Goal: Task Accomplishment & Management: Manage account settings

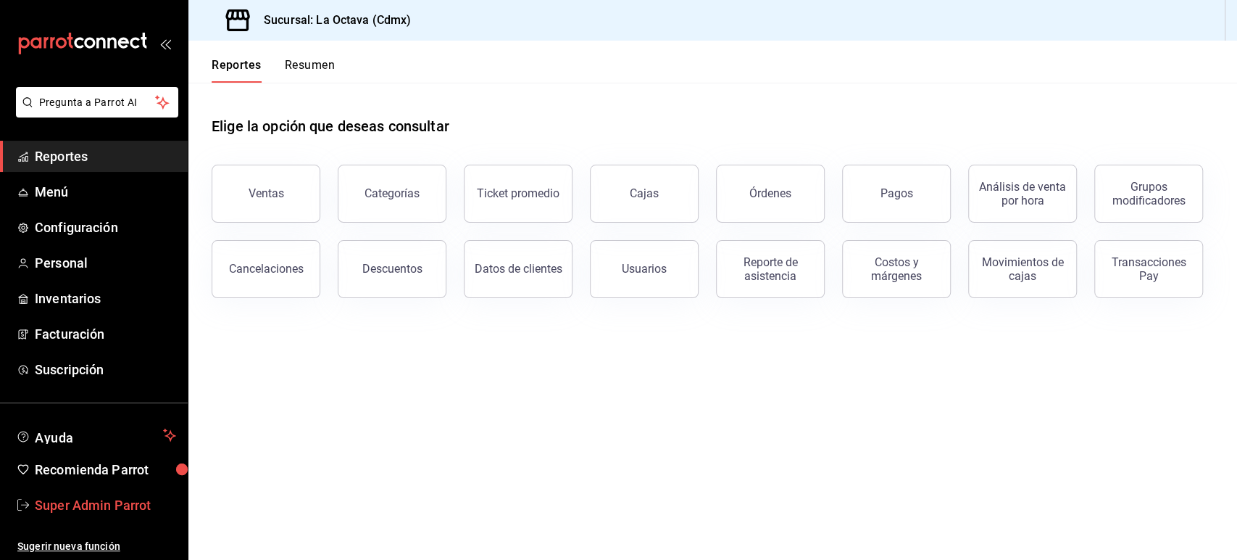
click at [116, 500] on span "Super Admin Parrot" at bounding box center [105, 505] width 141 height 20
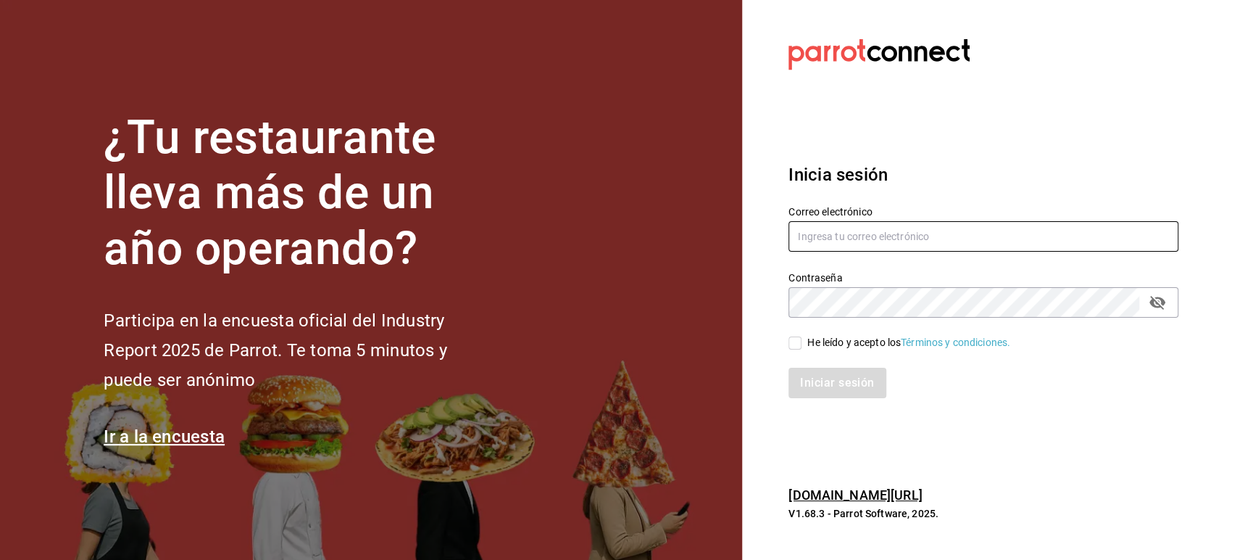
click at [830, 234] on input "text" at bounding box center [984, 236] width 390 height 30
paste input "depp@gm.com"
type input "depp@gm.com"
click at [805, 339] on span "He leído y acepto los Términos y condiciones." at bounding box center [906, 342] width 209 height 15
click at [802, 339] on input "He leído y acepto los Términos y condiciones." at bounding box center [795, 342] width 13 height 13
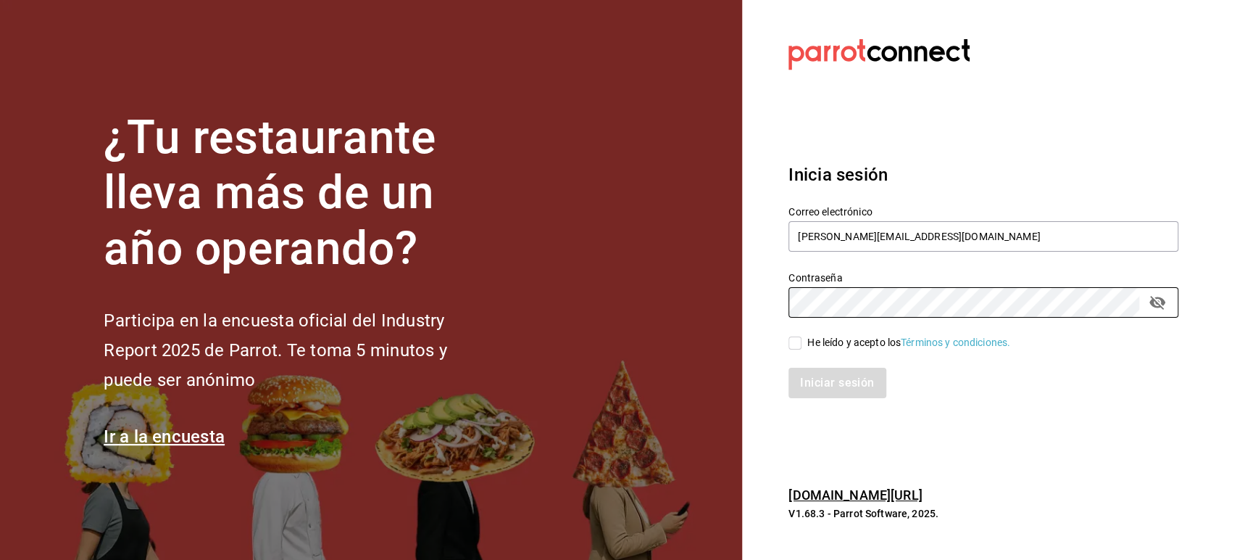
checkbox input "true"
click at [824, 377] on button "Iniciar sesión" at bounding box center [838, 383] width 99 height 30
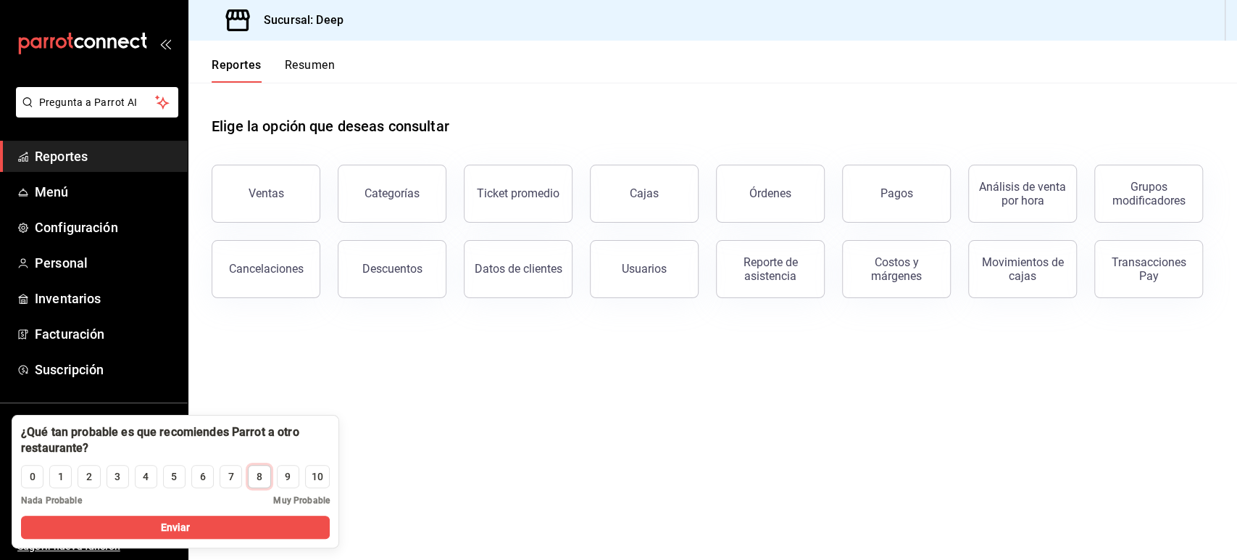
click at [259, 478] on div "8" at bounding box center [260, 476] width 6 height 15
click at [220, 531] on button "Enviar" at bounding box center [175, 526] width 309 height 23
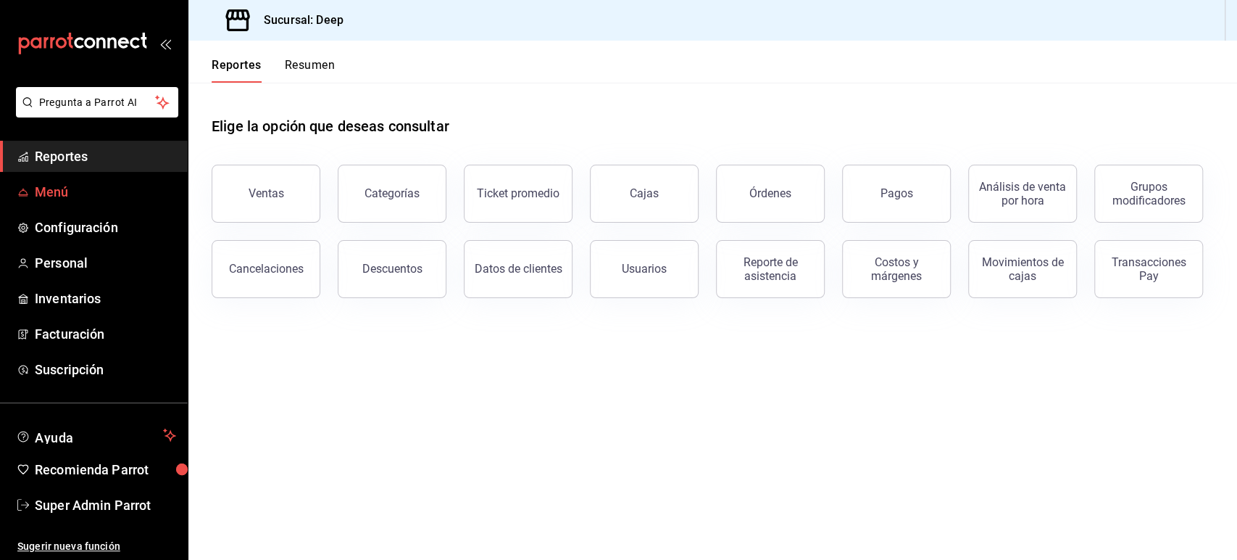
click at [87, 188] on span "Menú" at bounding box center [105, 192] width 141 height 20
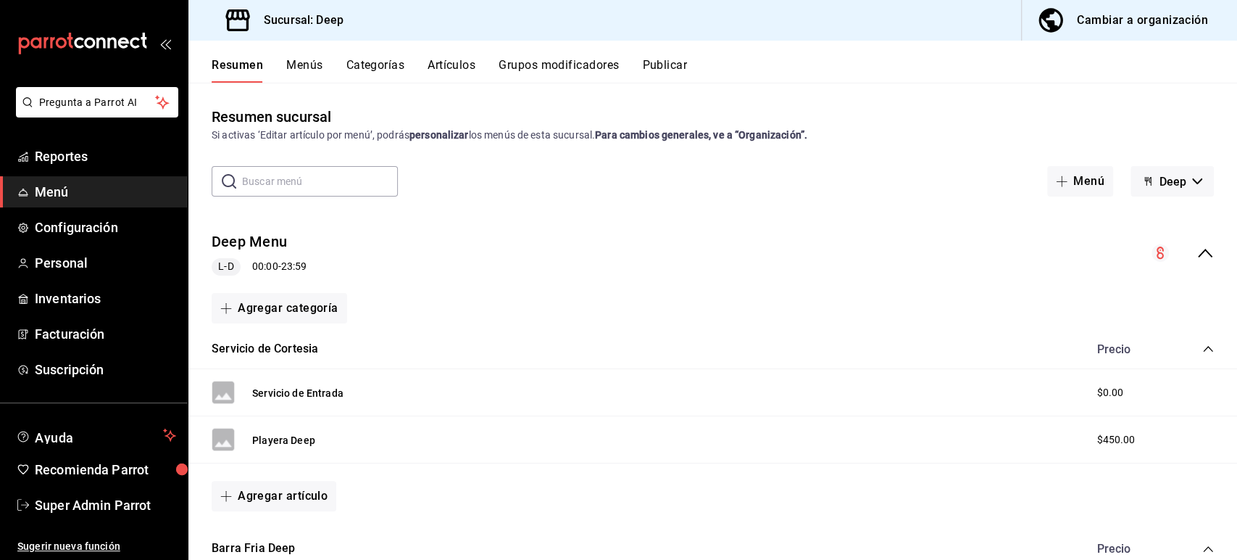
click at [312, 65] on button "Menús" at bounding box center [304, 70] width 36 height 25
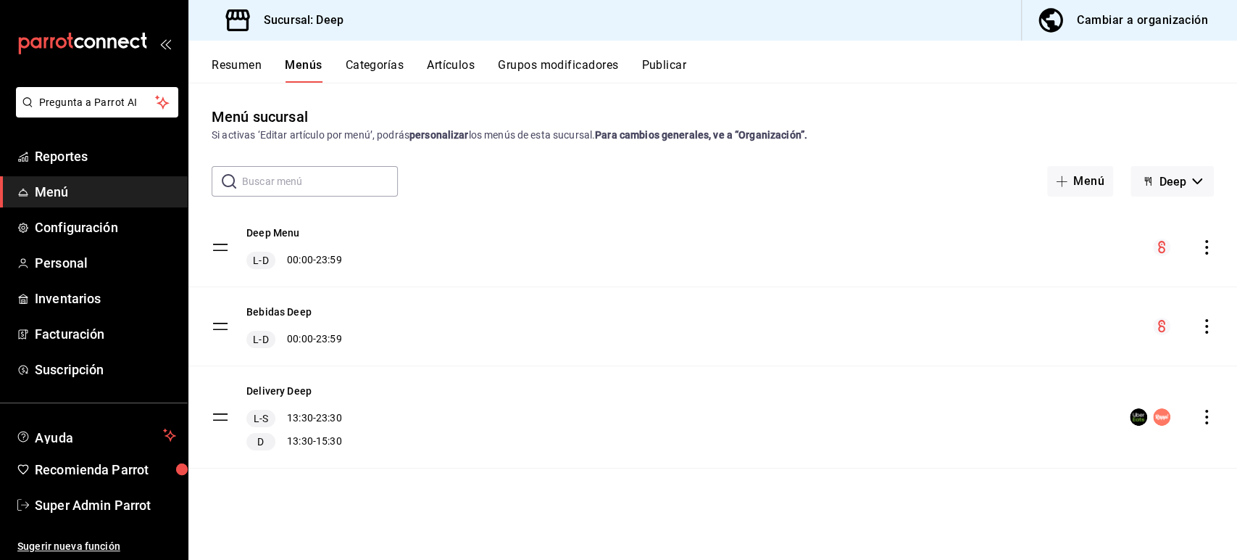
click at [386, 64] on button "Categorías" at bounding box center [375, 70] width 59 height 25
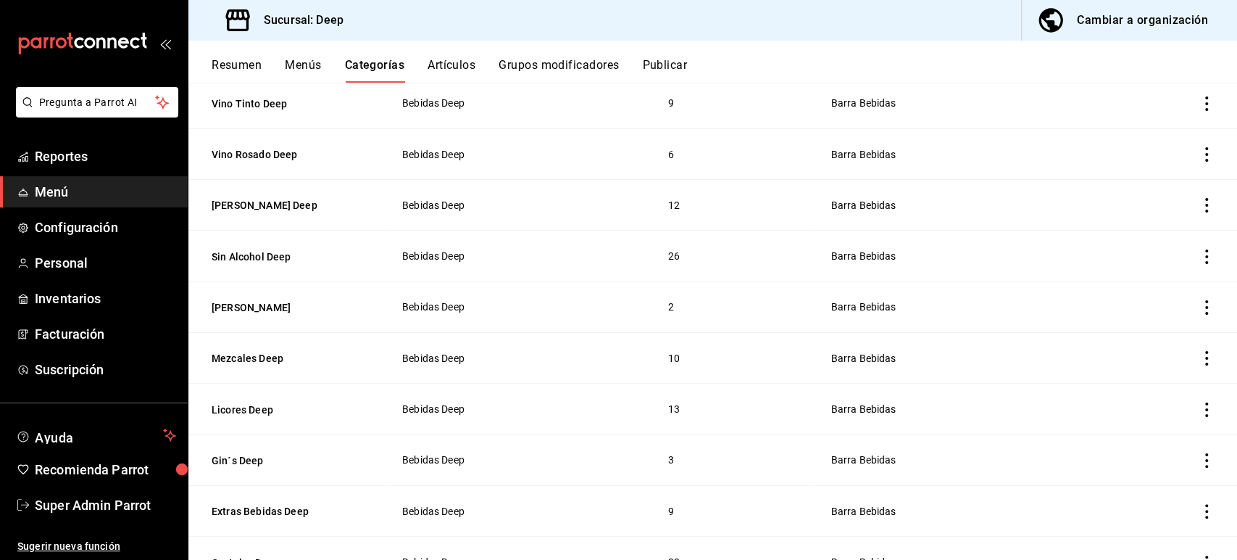
scroll to position [925, 0]
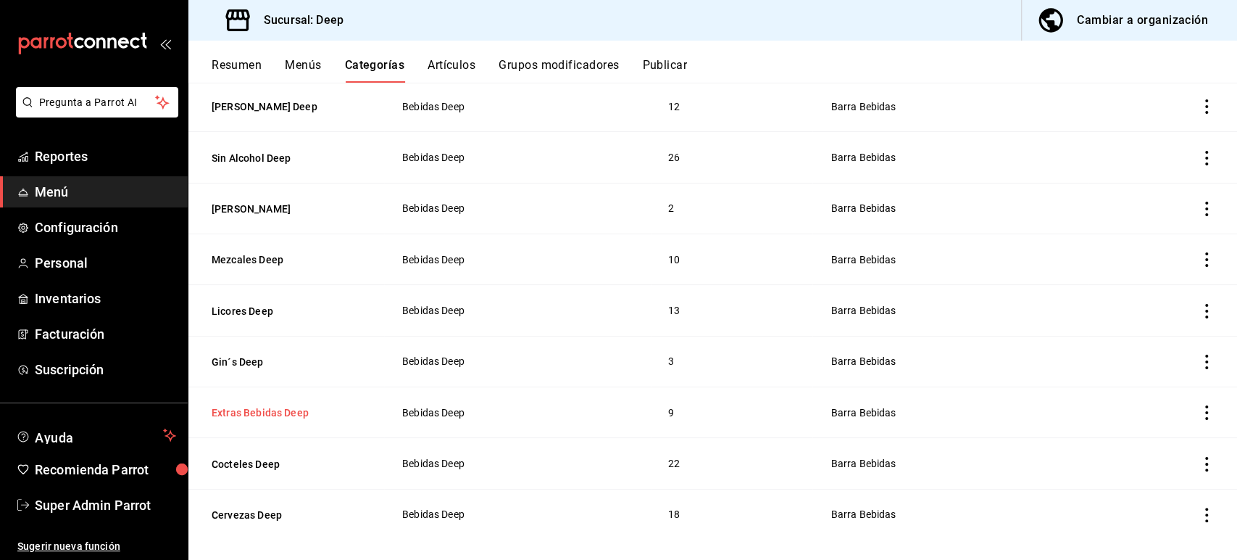
click at [278, 405] on button "Extras Bebidas Deep" at bounding box center [284, 412] width 145 height 14
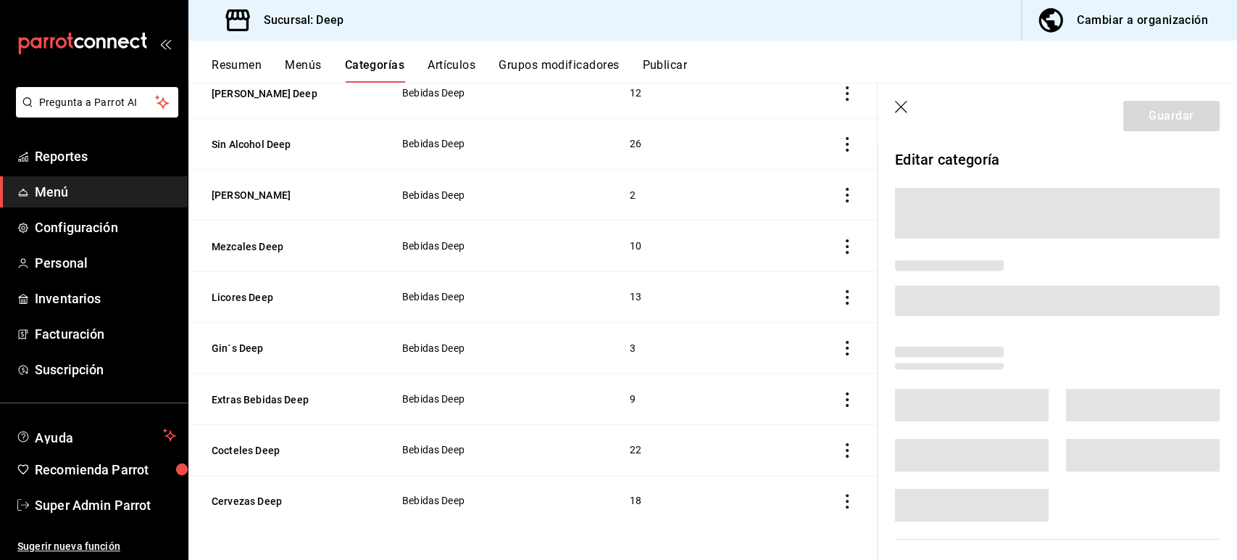
scroll to position [910, 0]
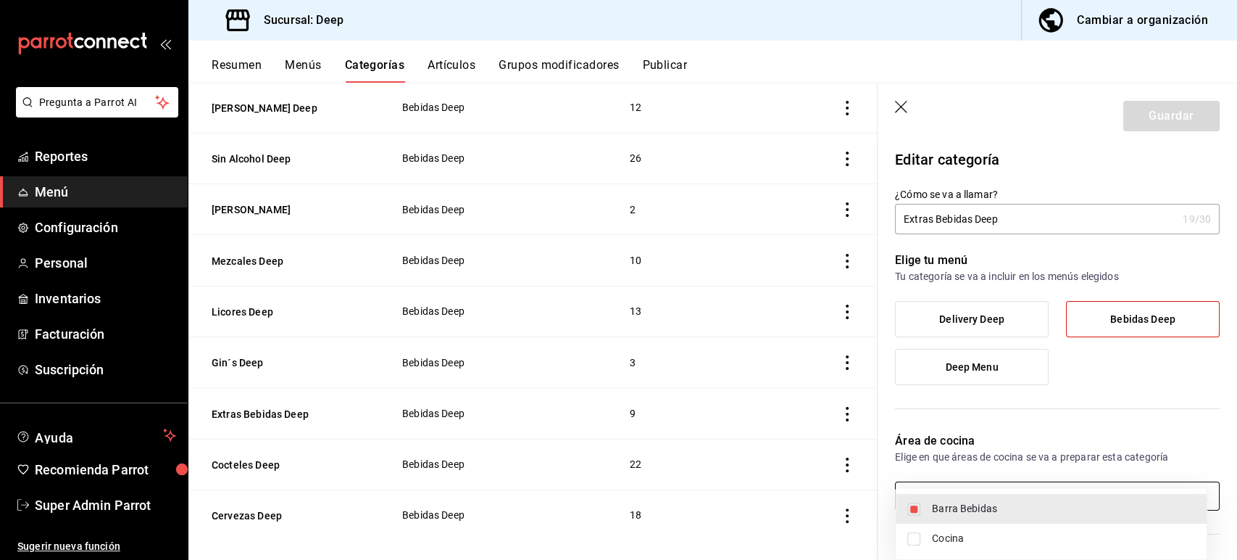
click at [951, 509] on body "Pregunta a Parrot AI Reportes Menú Configuración Personal Inventarios Facturaci…" at bounding box center [618, 280] width 1237 height 560
click at [1019, 415] on div at bounding box center [618, 280] width 1237 height 560
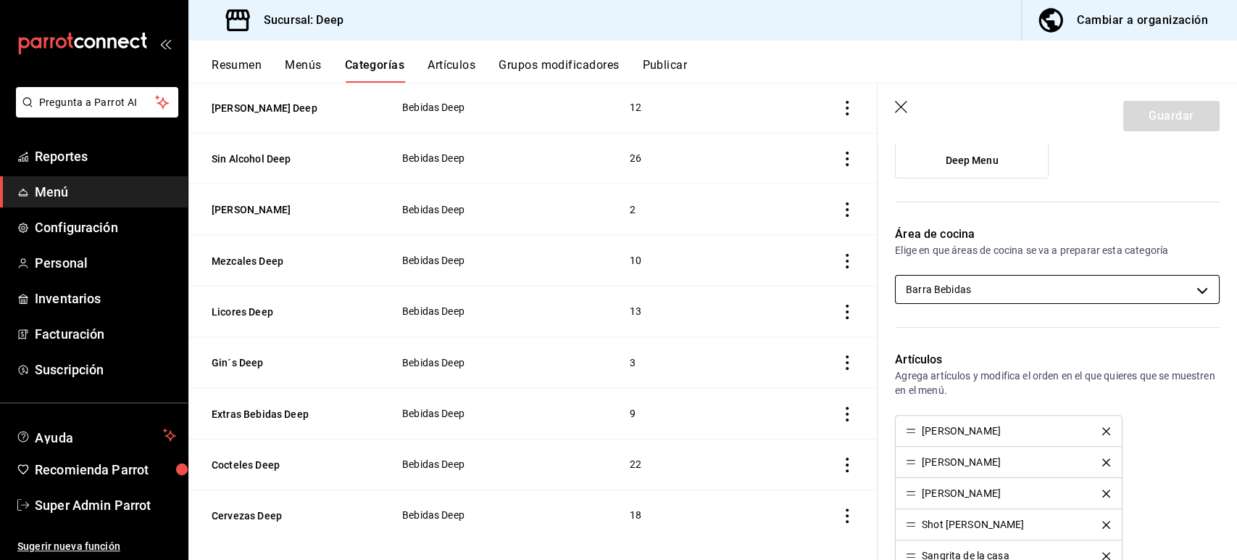
scroll to position [213, 0]
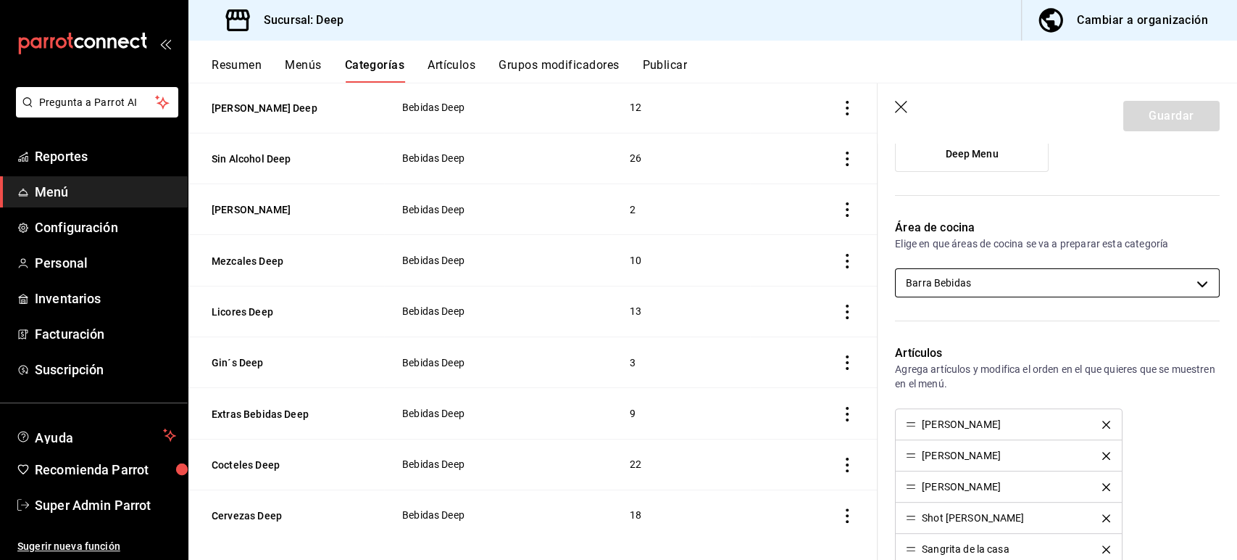
click at [946, 272] on body "Pregunta a Parrot AI Reportes Menú Configuración Personal Inventarios Facturaci…" at bounding box center [618, 280] width 1237 height 560
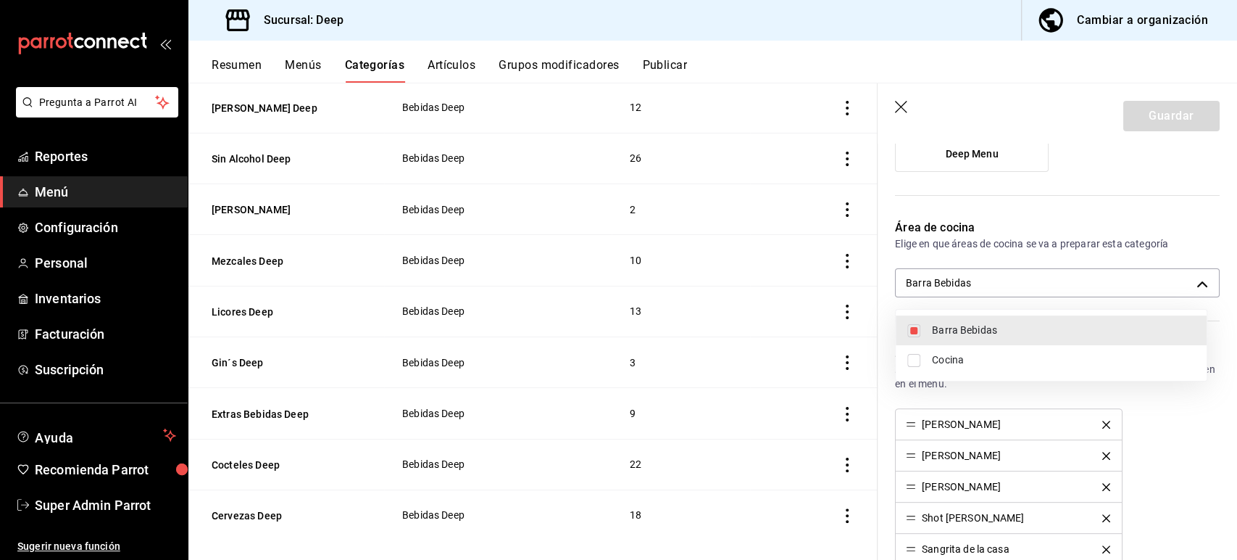
click at [974, 212] on div at bounding box center [618, 280] width 1237 height 560
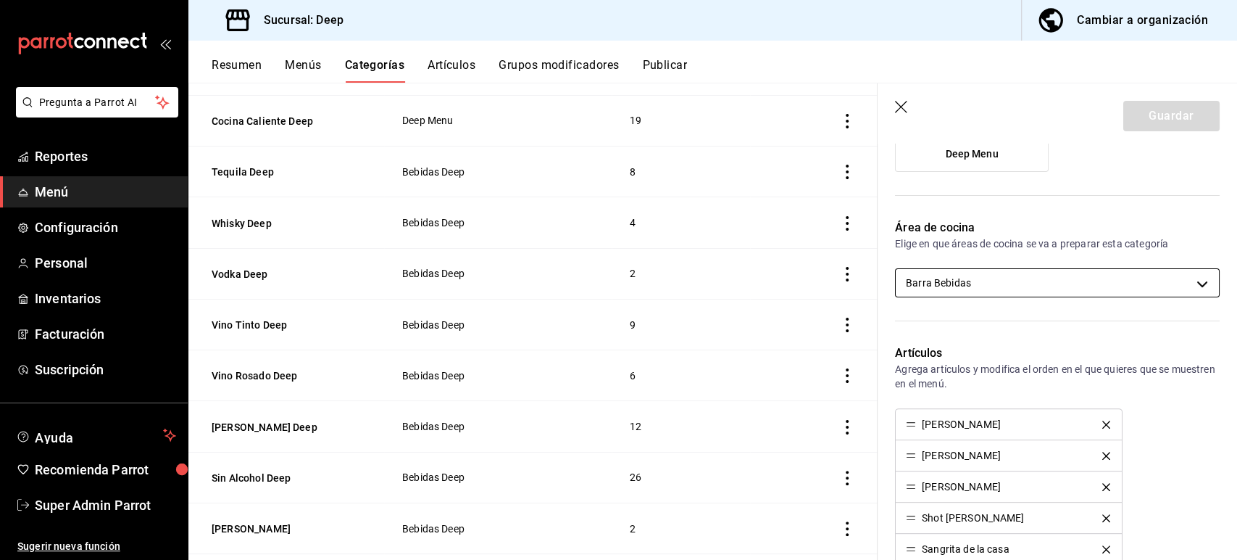
scroll to position [568, 0]
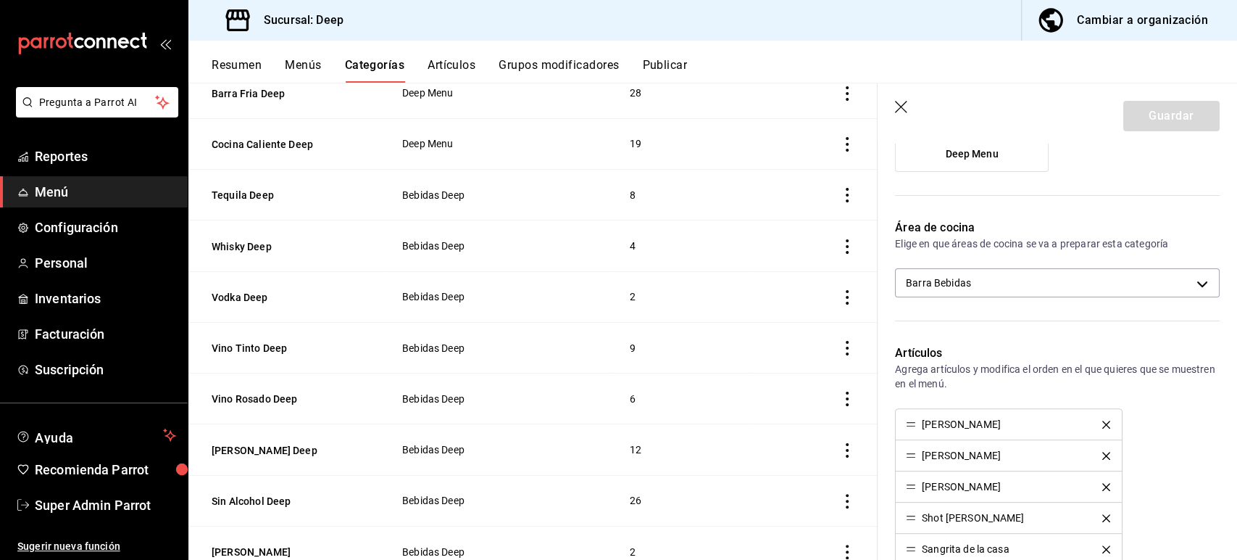
click at [904, 104] on icon "button" at bounding box center [902, 108] width 14 height 14
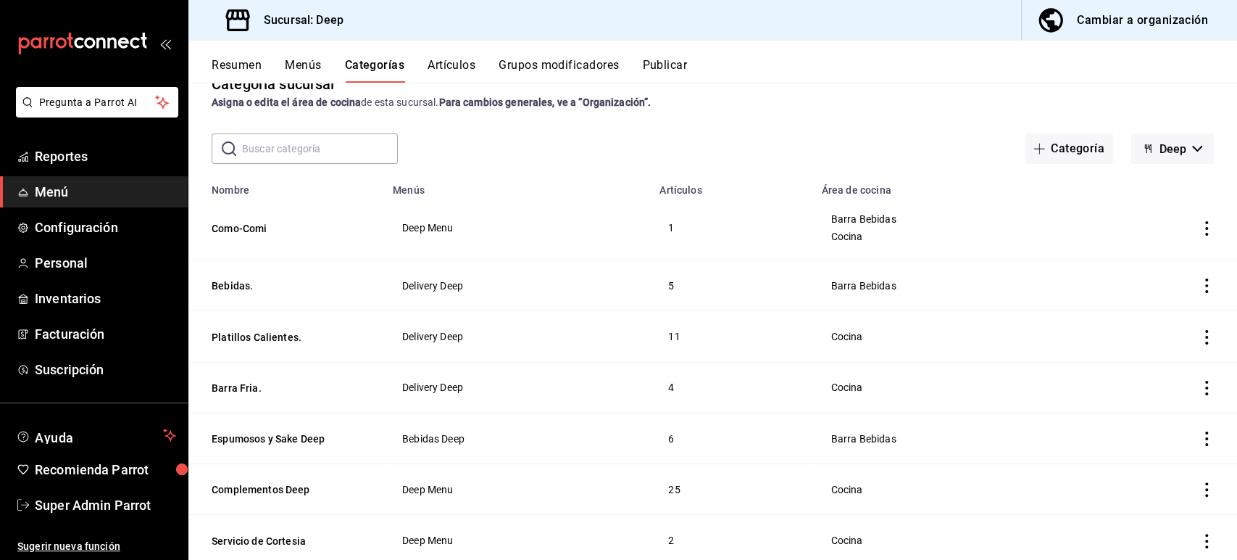
scroll to position [30, 0]
click at [104, 496] on span "Super Admin Parrot" at bounding box center [105, 505] width 141 height 20
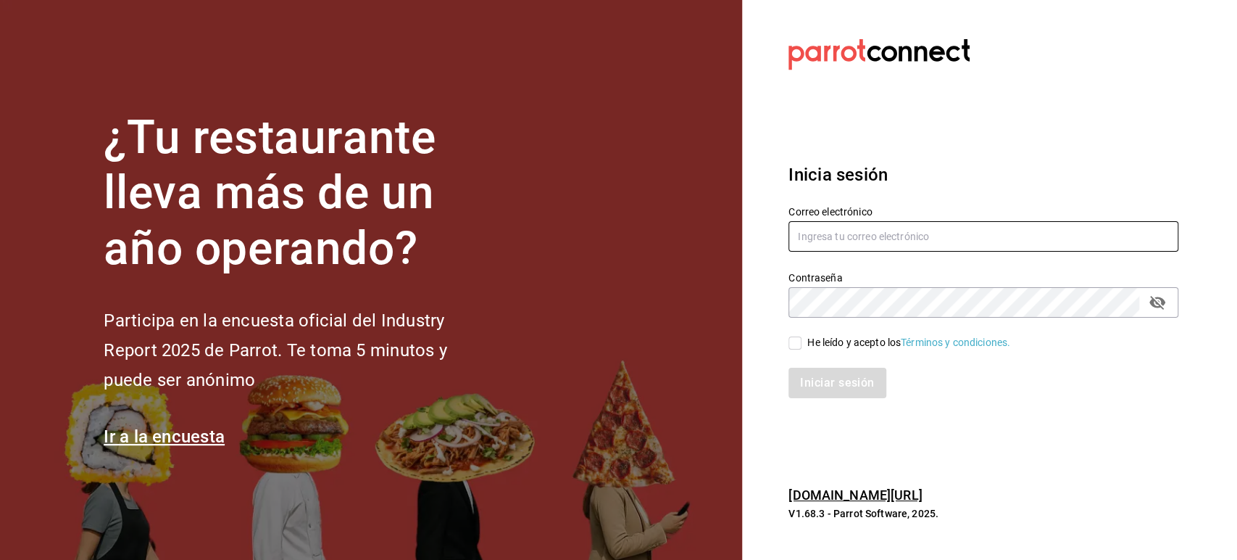
click at [817, 245] on input "text" at bounding box center [984, 236] width 390 height 30
paste input "angelopolitano@cdmx.com"
type input "angelopolitano@cdmx.com"
click at [806, 344] on span "He leído y acepto los Términos y condiciones." at bounding box center [906, 342] width 209 height 15
click at [802, 344] on input "He leído y acepto los Términos y condiciones." at bounding box center [795, 342] width 13 height 13
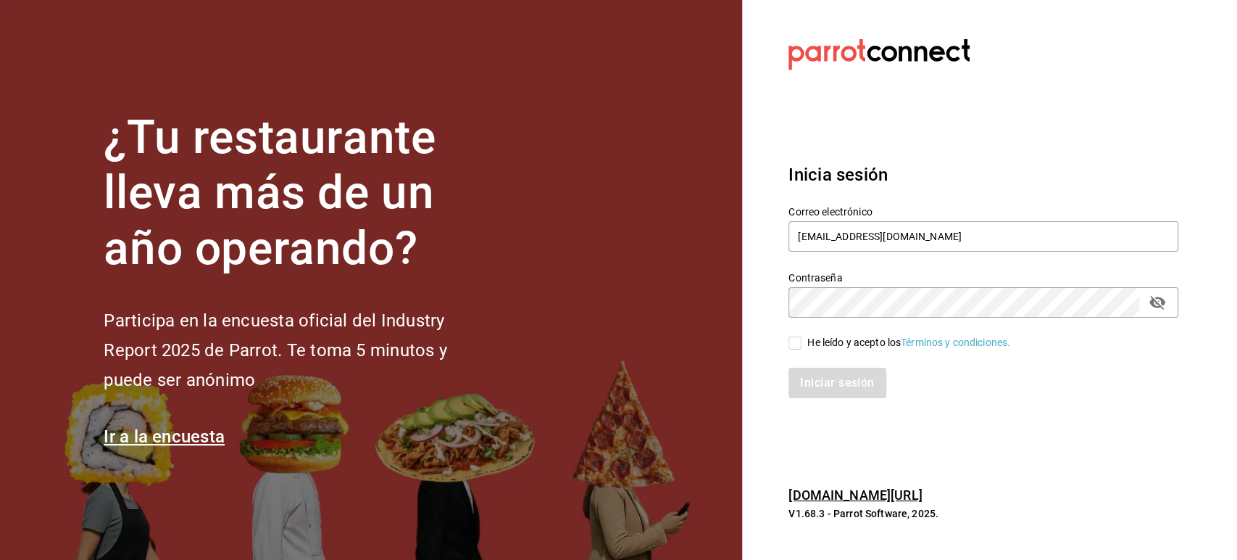
checkbox input "true"
click at [822, 378] on button "Iniciar sesión" at bounding box center [838, 383] width 99 height 30
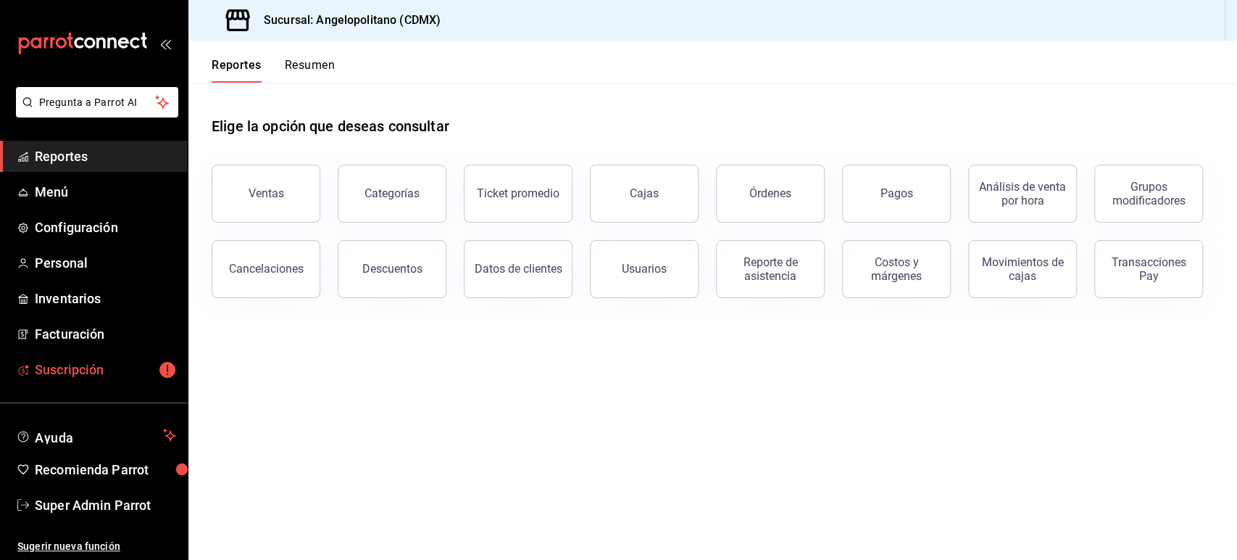
click at [83, 368] on span "Suscripción" at bounding box center [105, 370] width 141 height 20
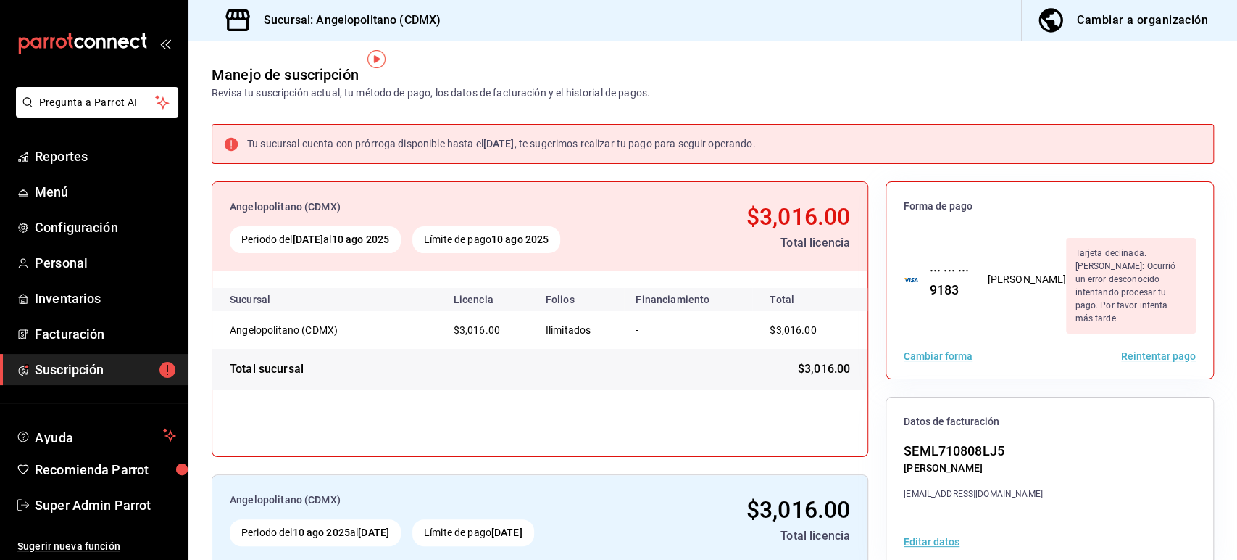
scroll to position [16, 0]
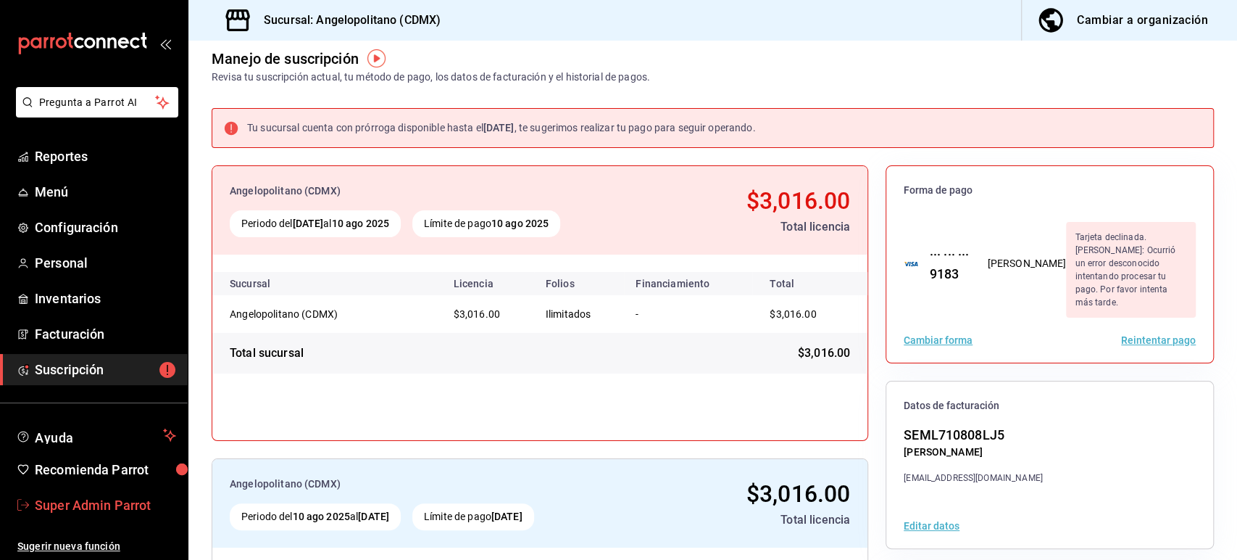
click at [116, 511] on span "Super Admin Parrot" at bounding box center [105, 505] width 141 height 20
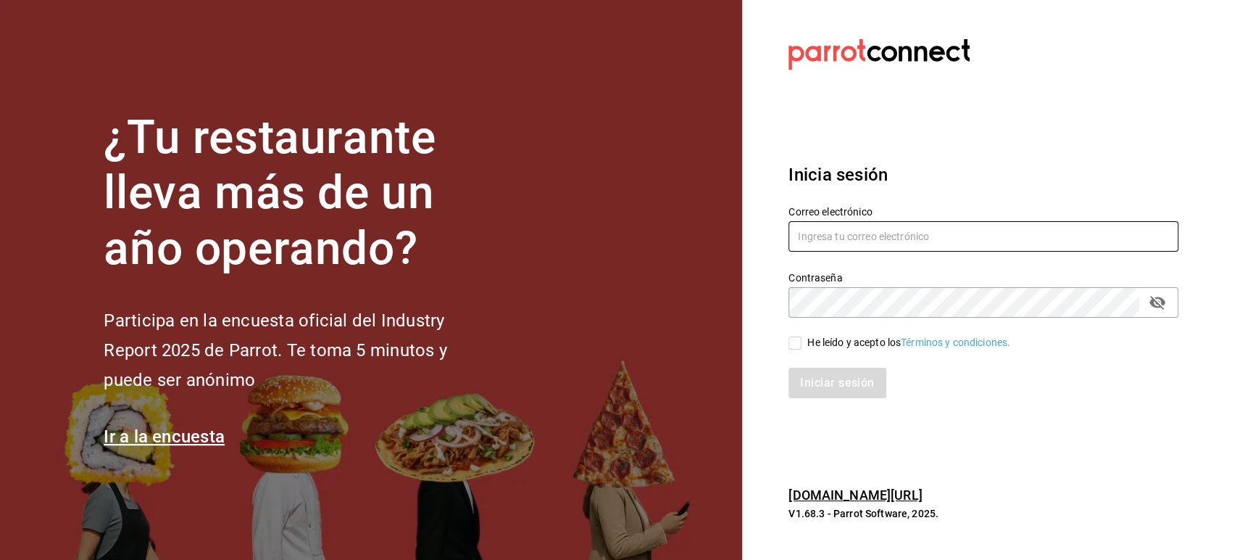
click at [836, 242] on input "text" at bounding box center [984, 236] width 390 height 30
paste input "[PERSON_NAME][EMAIL_ADDRESS][DOMAIN_NAME]"
type input "[PERSON_NAME][EMAIL_ADDRESS][DOMAIN_NAME]"
click at [797, 337] on input "He leído y acepto los Términos y condiciones." at bounding box center [795, 342] width 13 height 13
checkbox input "true"
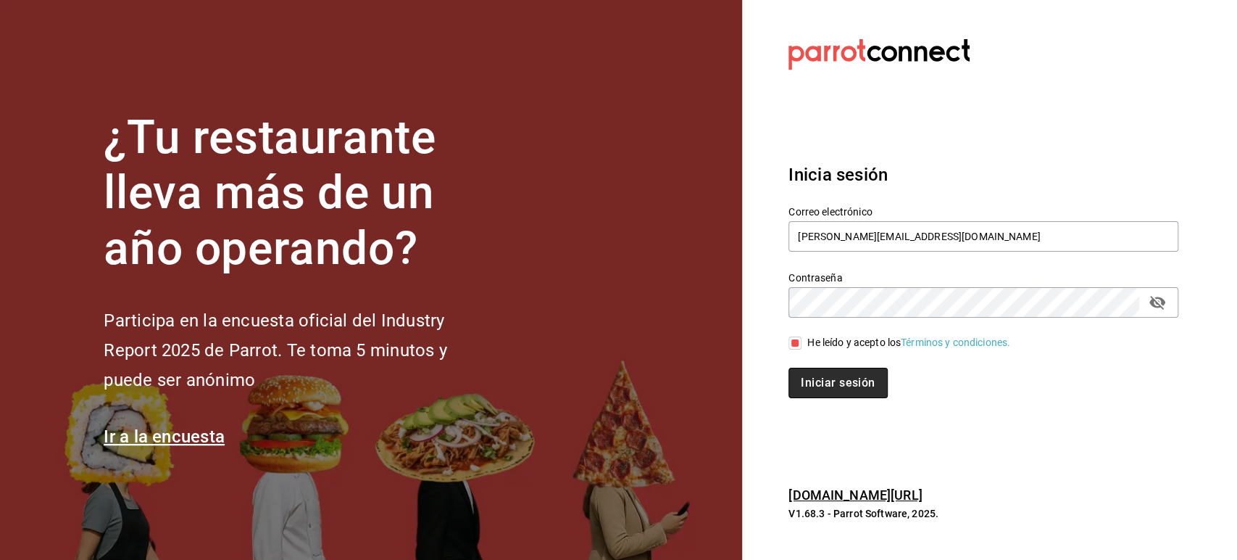
click at [834, 381] on button "Iniciar sesión" at bounding box center [838, 383] width 99 height 30
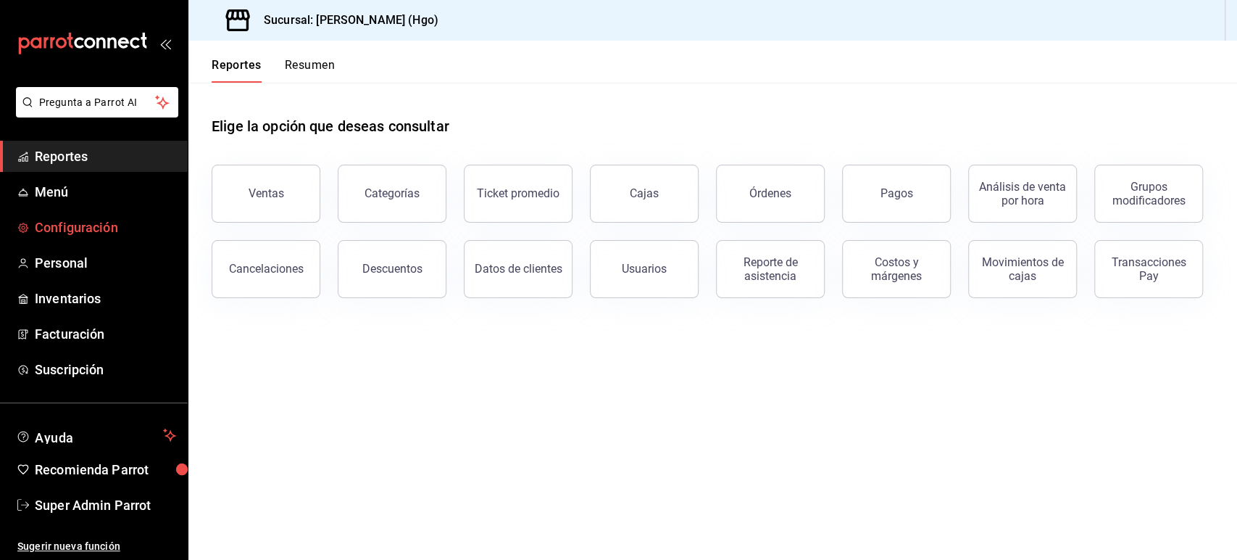
click at [96, 228] on span "Configuración" at bounding box center [105, 227] width 141 height 20
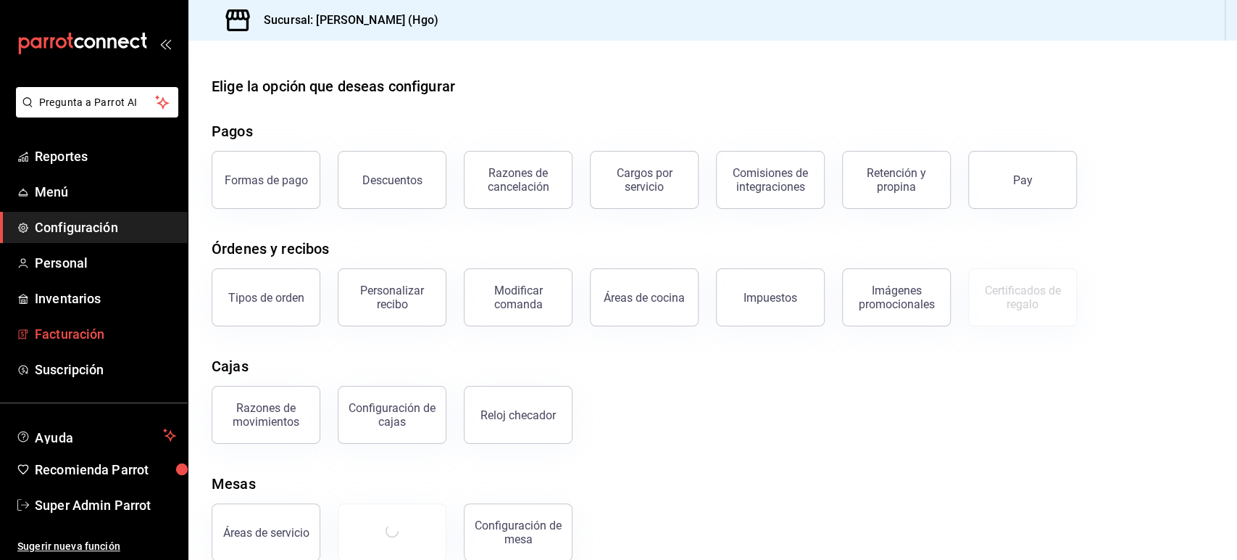
click at [82, 337] on span "Facturación" at bounding box center [105, 334] width 141 height 20
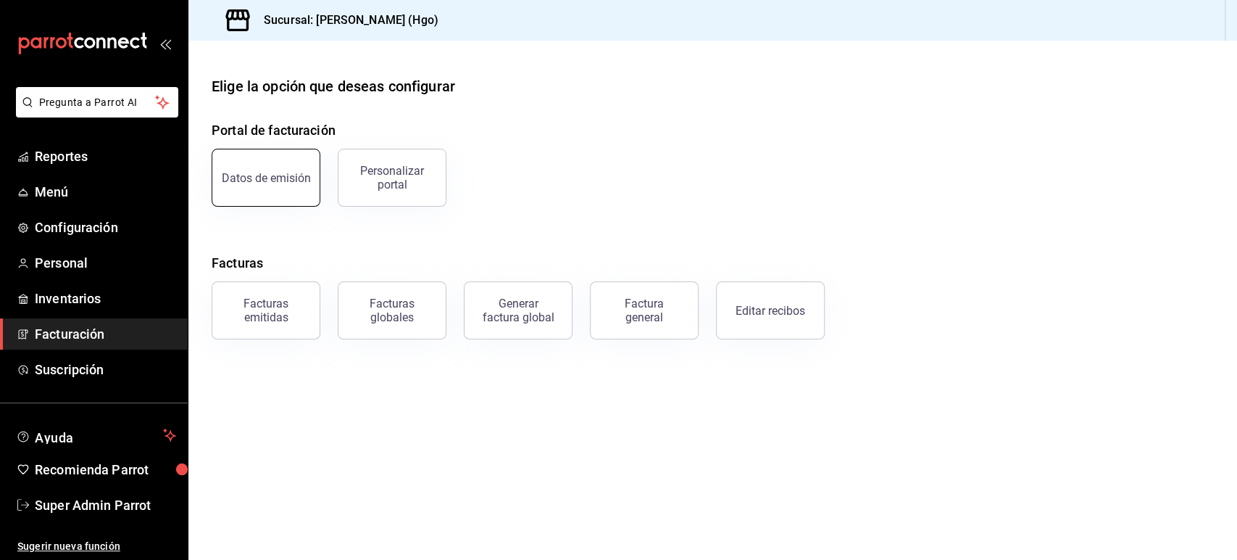
click at [220, 194] on button "Datos de emisión" at bounding box center [266, 178] width 109 height 58
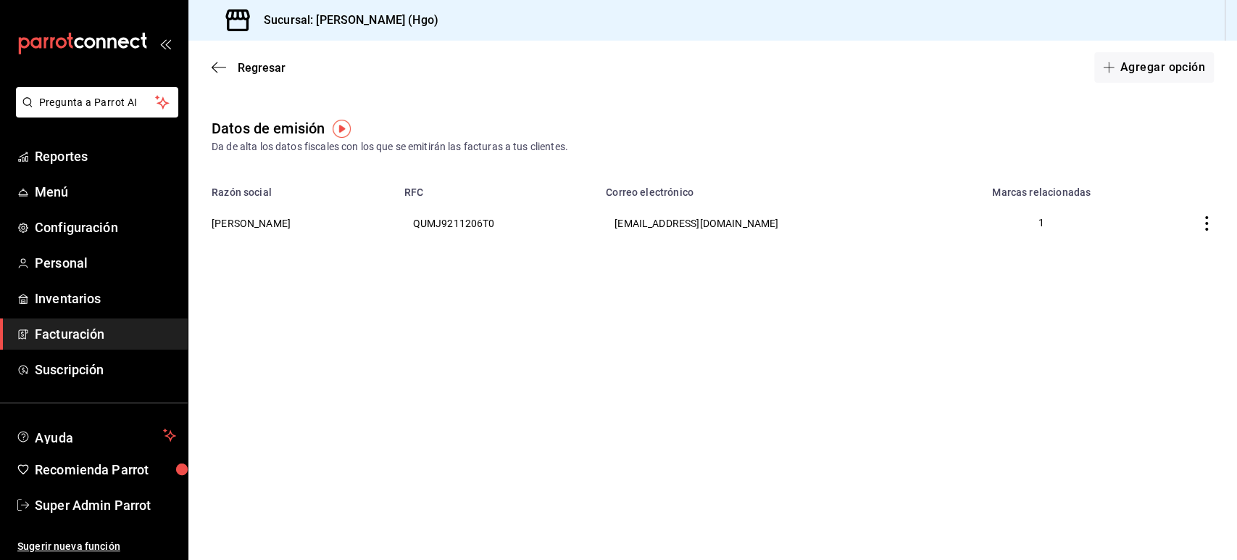
click at [75, 325] on span "Facturación" at bounding box center [105, 334] width 141 height 20
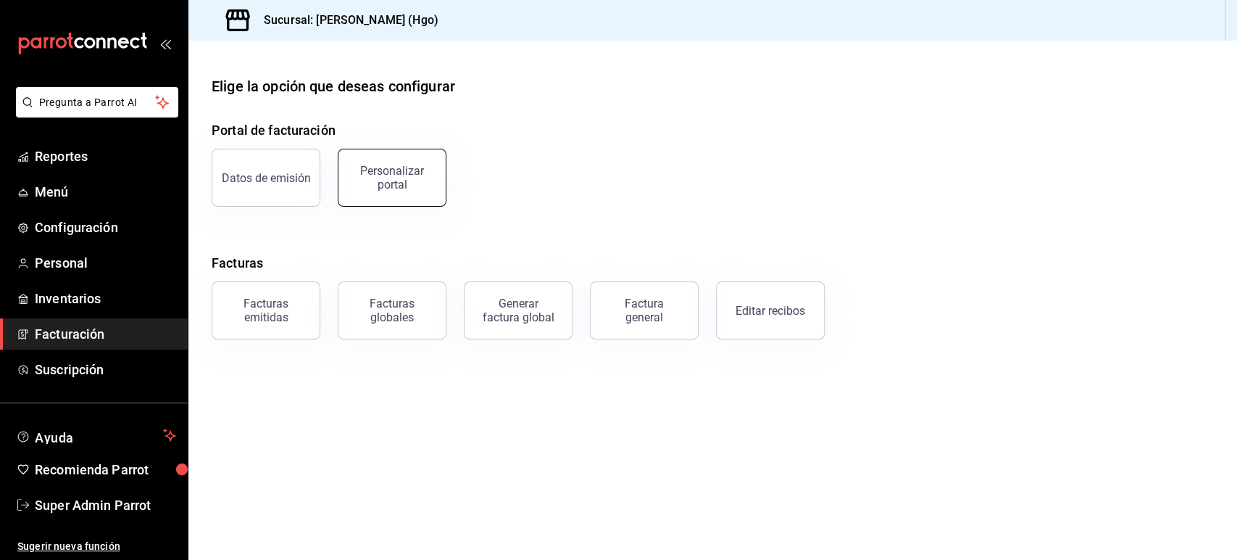
click at [428, 181] on div "Personalizar portal" at bounding box center [392, 178] width 90 height 28
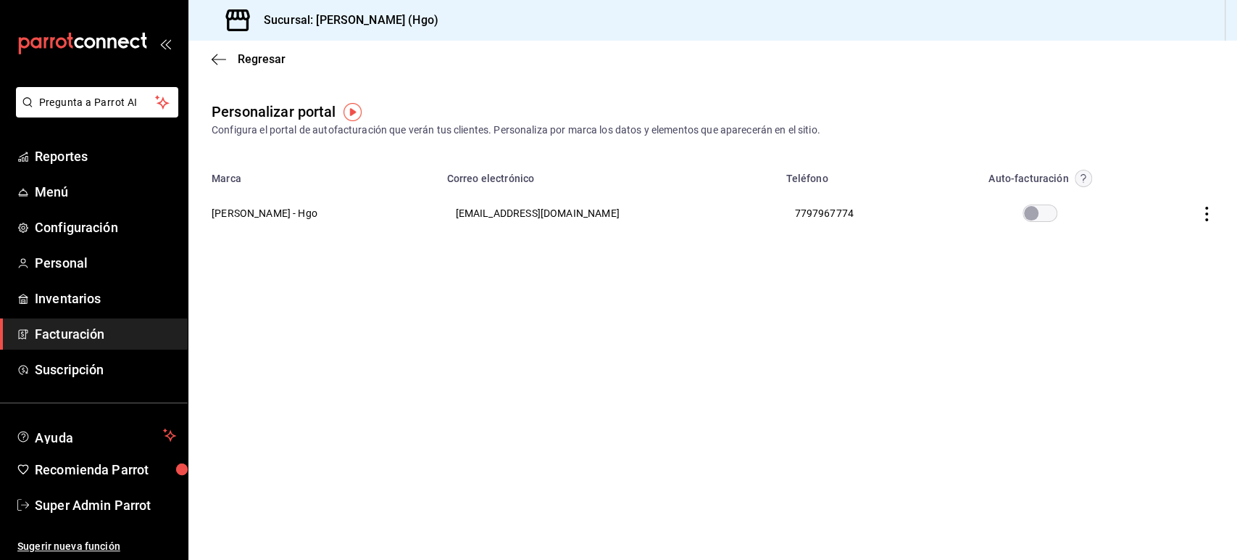
click at [1204, 213] on icon "button" at bounding box center [1207, 214] width 14 height 14
click at [75, 233] on div at bounding box center [618, 280] width 1237 height 560
click at [100, 225] on span "Configuración" at bounding box center [105, 227] width 141 height 20
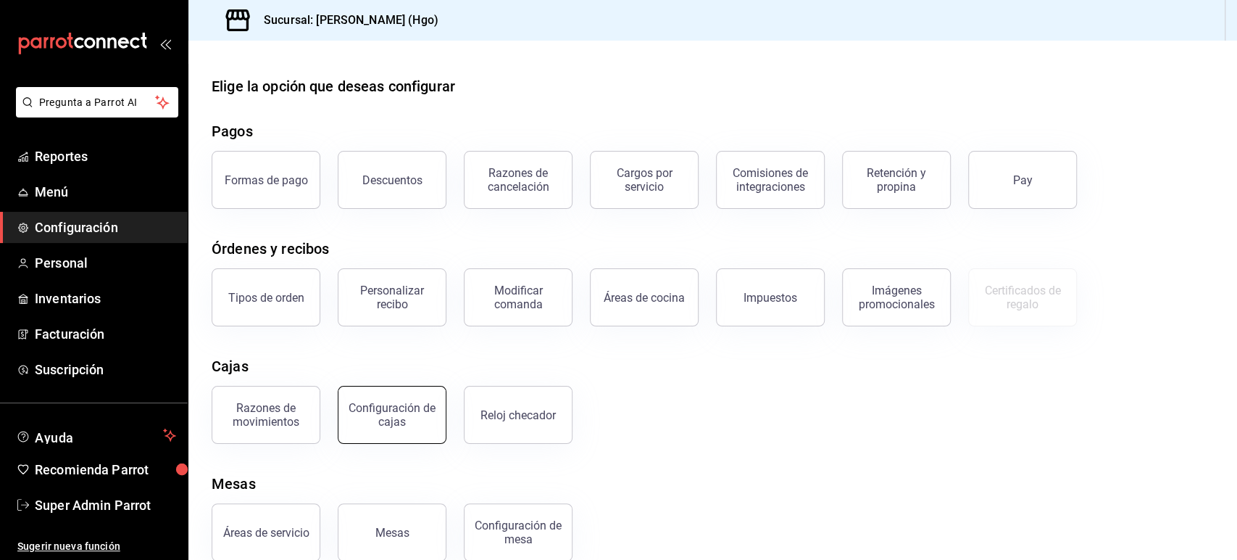
scroll to position [24, 0]
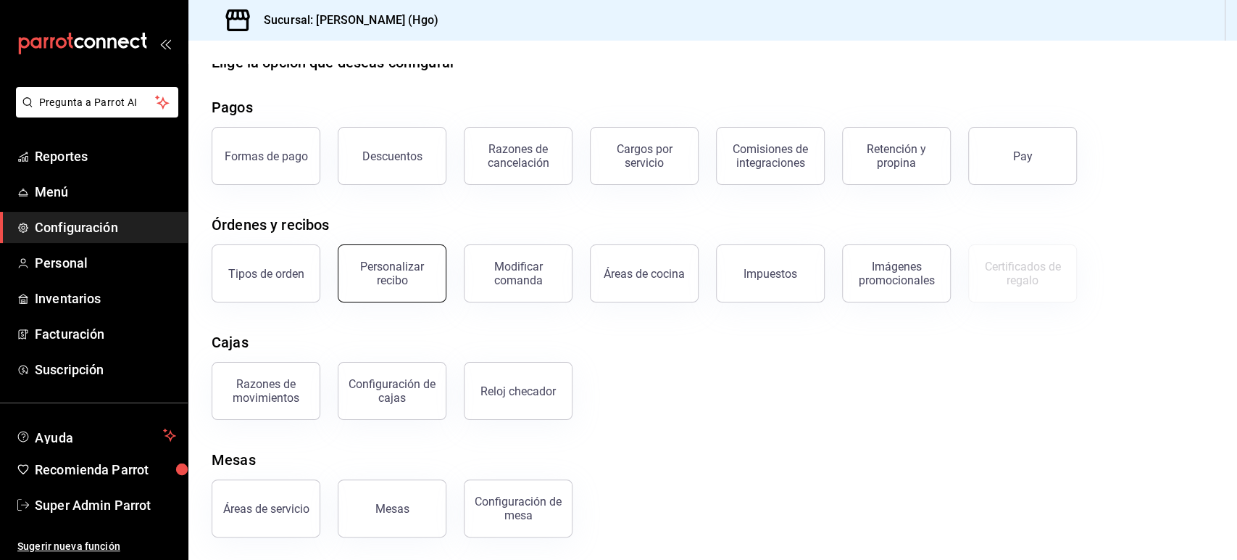
click at [379, 262] on div "Personalizar recibo" at bounding box center [392, 273] width 90 height 28
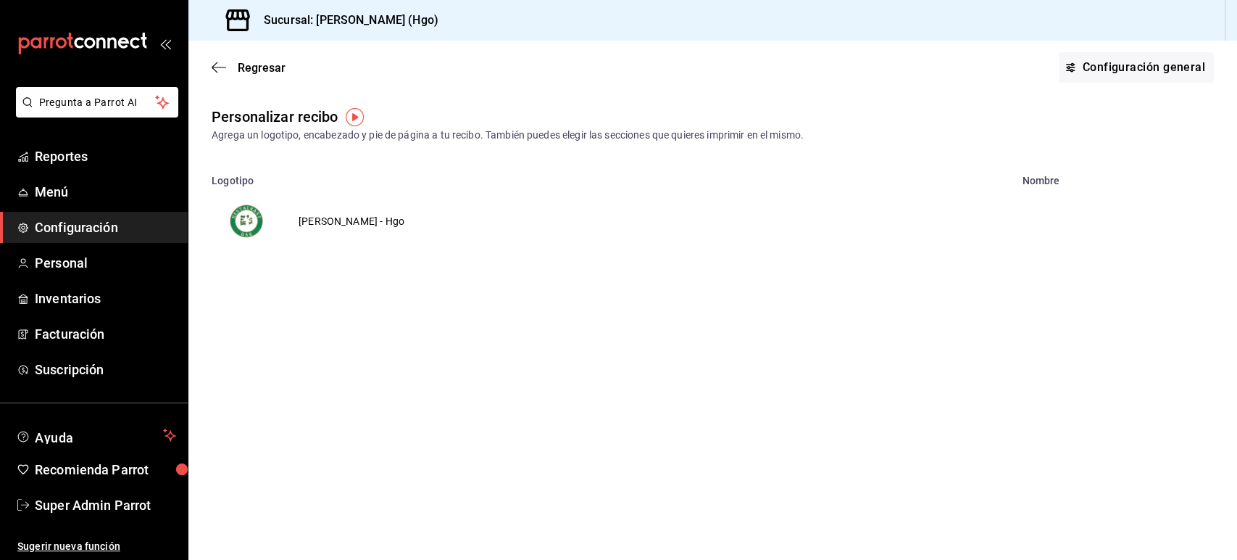
click at [347, 224] on td "Enrique's - Hgo" at bounding box center [351, 221] width 141 height 70
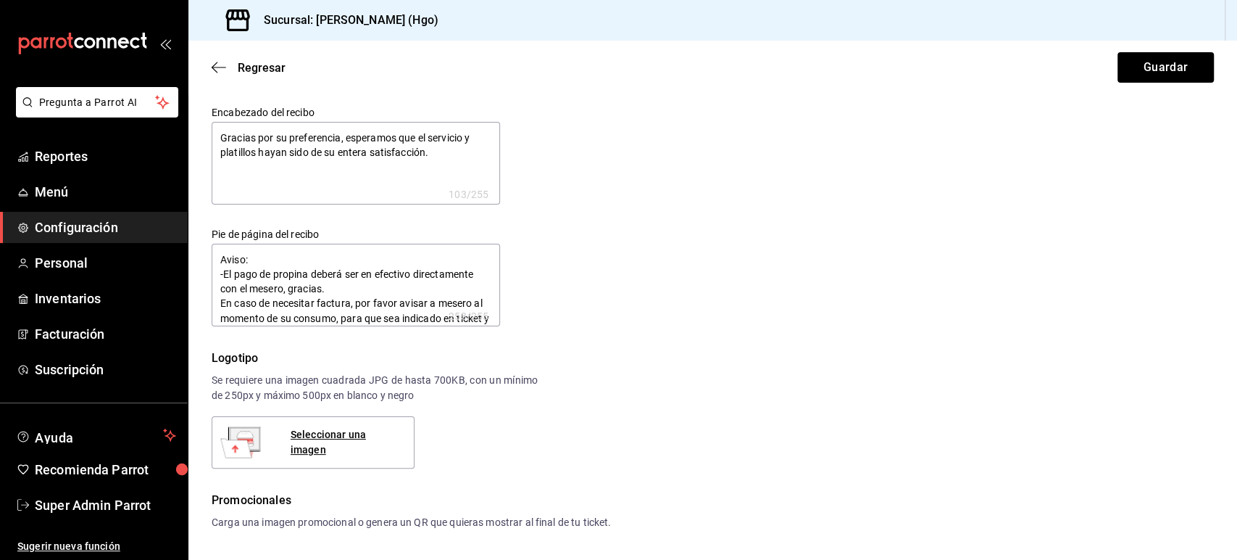
type textarea "x"
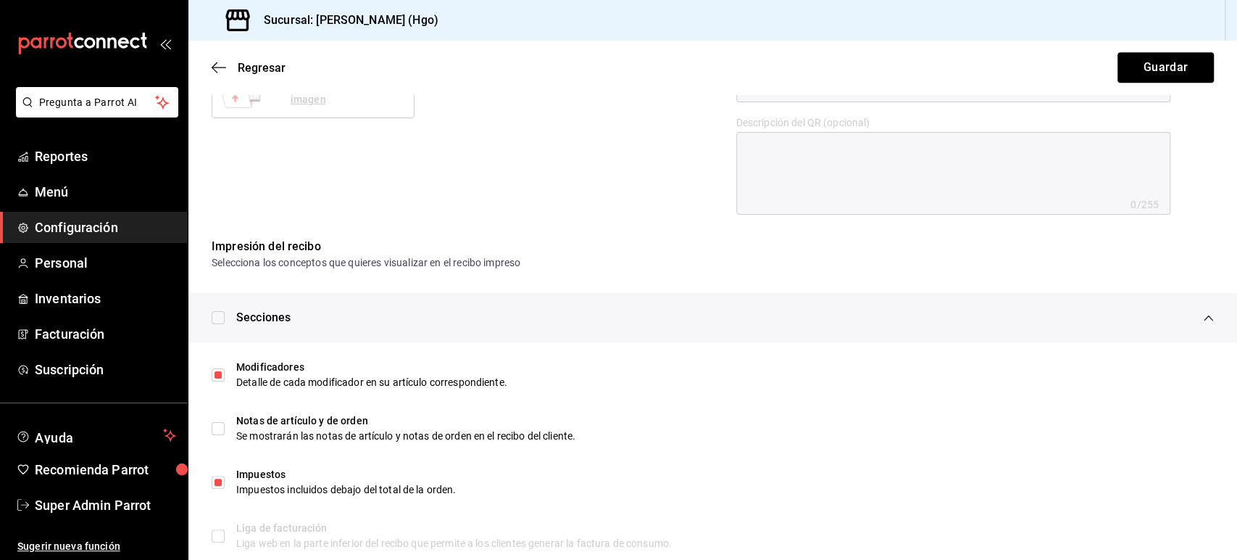
scroll to position [663, 0]
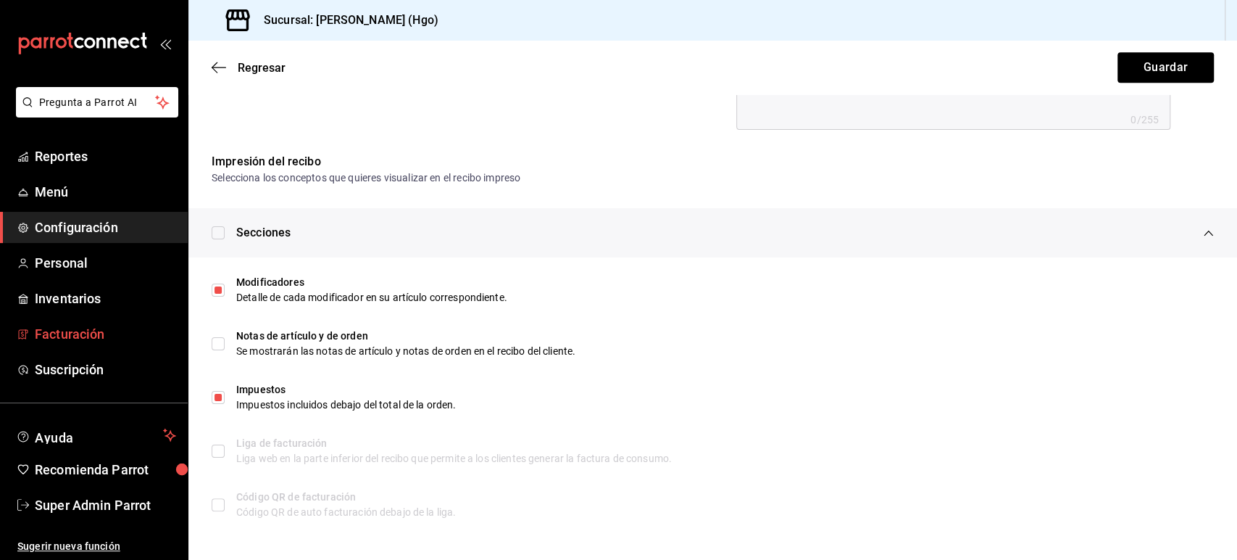
click at [78, 328] on span "Facturación" at bounding box center [105, 334] width 141 height 20
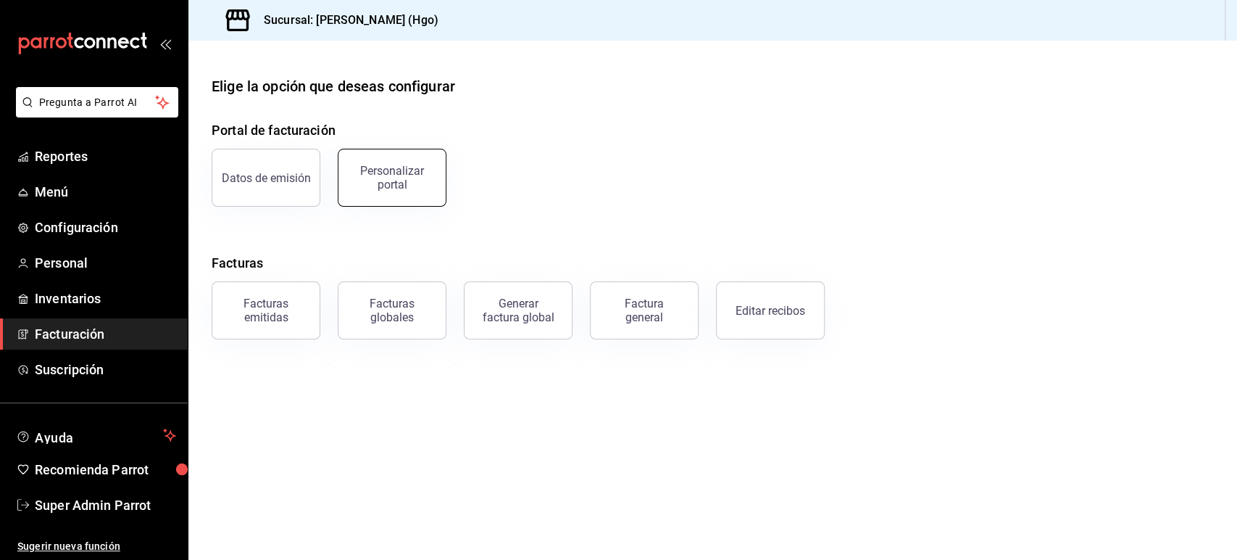
click at [394, 190] on div "Personalizar portal" at bounding box center [392, 178] width 90 height 28
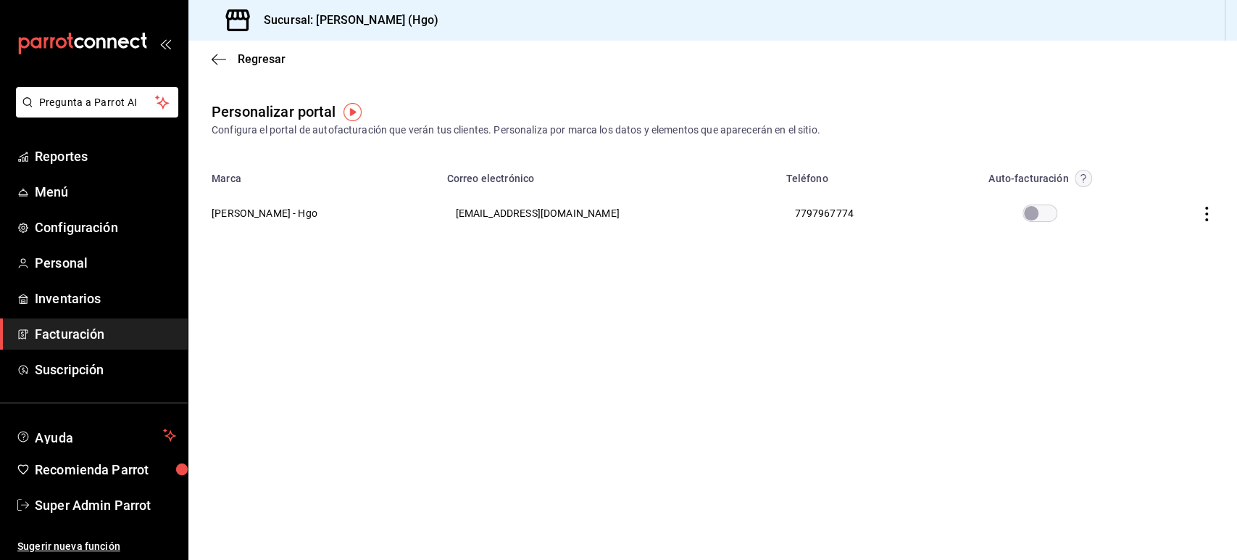
click at [1034, 217] on input "checkbox" at bounding box center [1031, 212] width 52 height 17
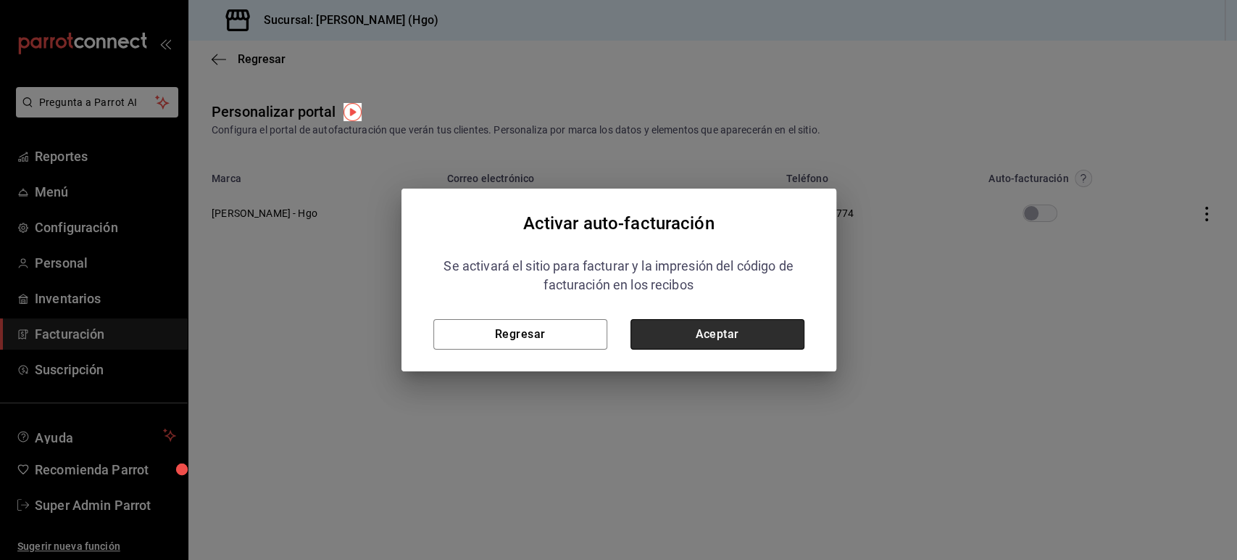
click at [678, 339] on button "Aceptar" at bounding box center [718, 334] width 174 height 30
checkbox input "true"
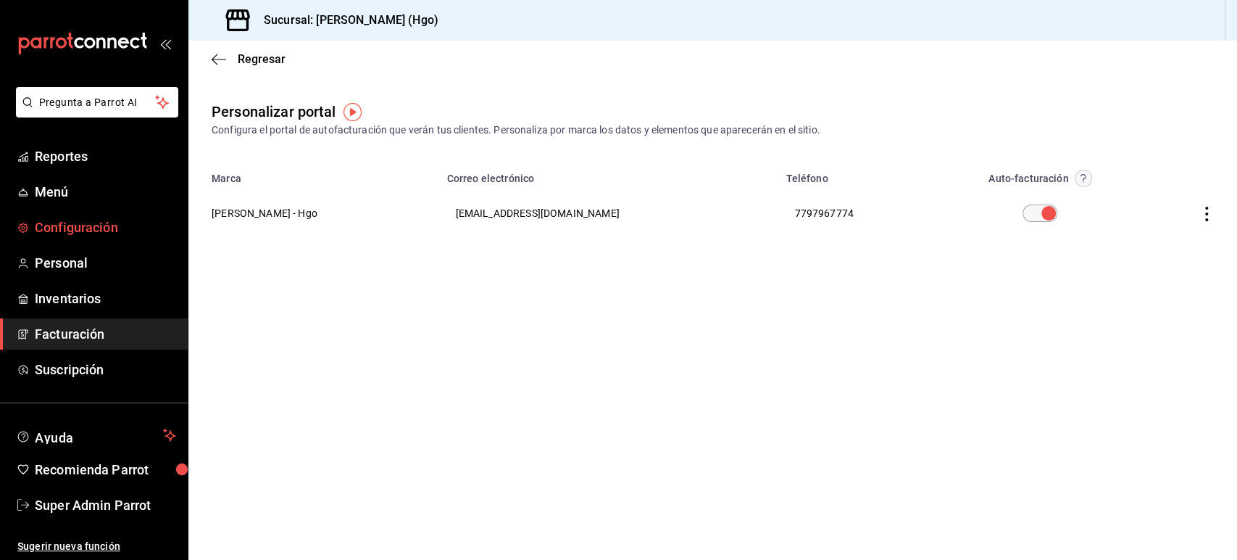
click at [99, 232] on span "Configuración" at bounding box center [105, 227] width 141 height 20
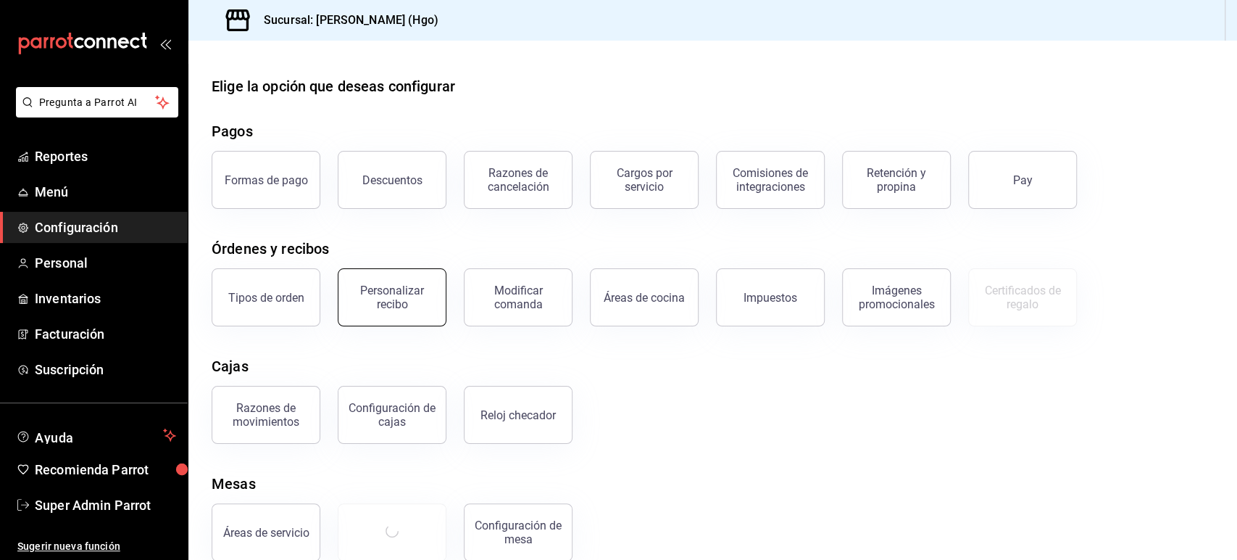
click at [418, 312] on button "Personalizar recibo" at bounding box center [392, 297] width 109 height 58
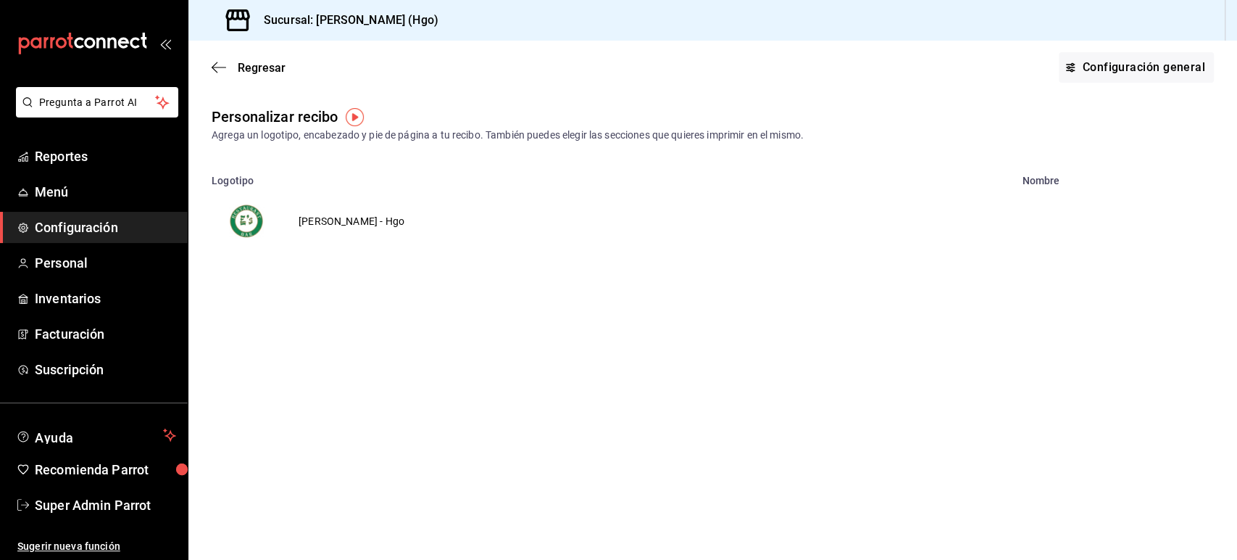
click at [339, 216] on td "Enrique's - Hgo" at bounding box center [351, 221] width 141 height 70
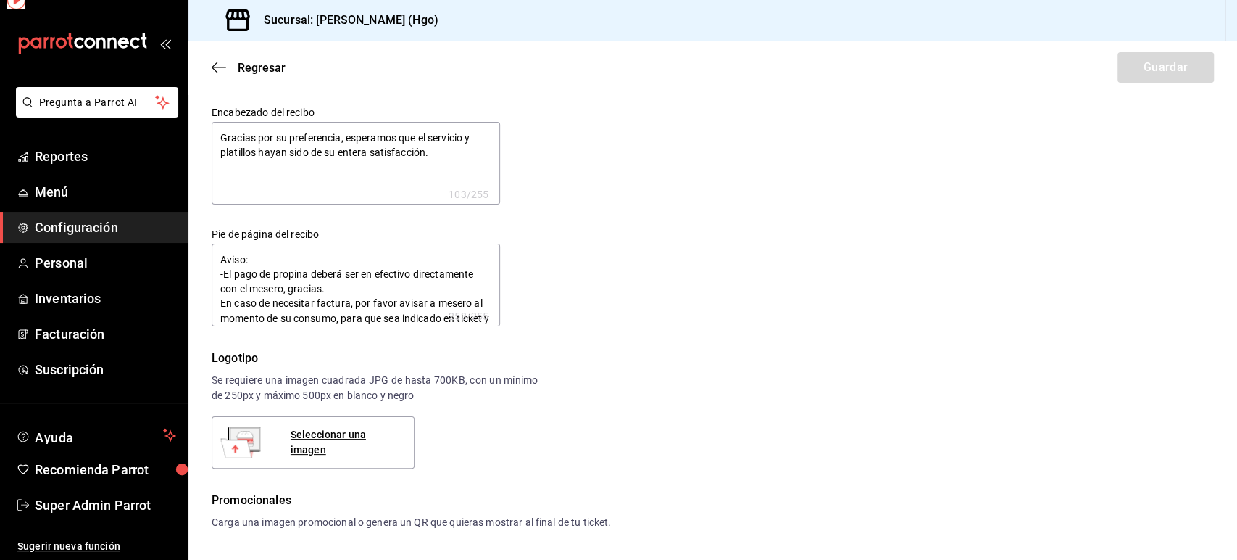
type textarea "x"
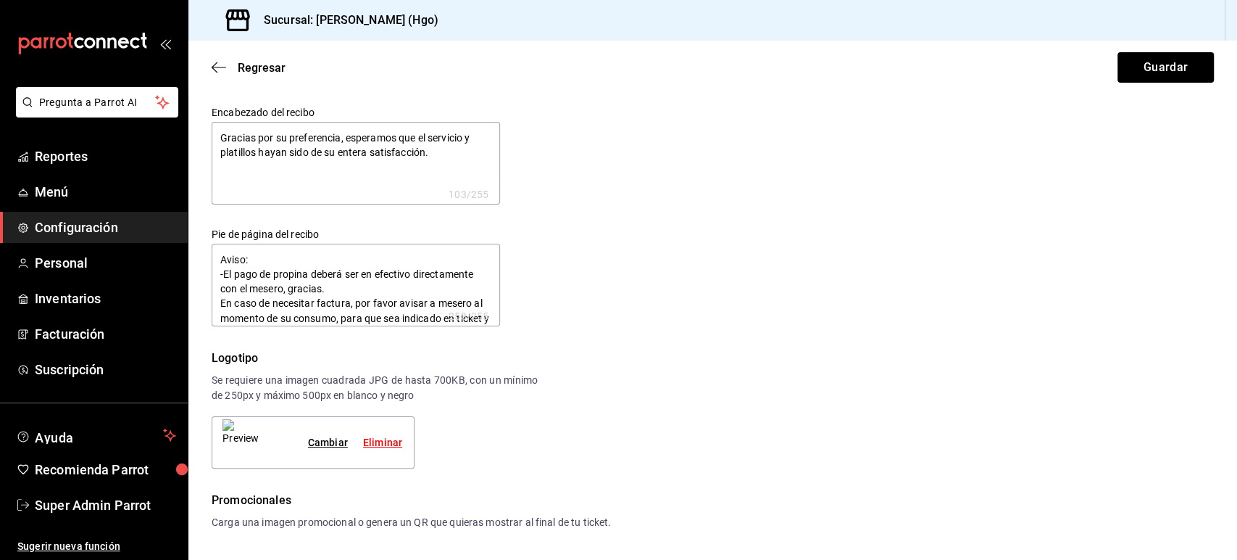
type textarea "x"
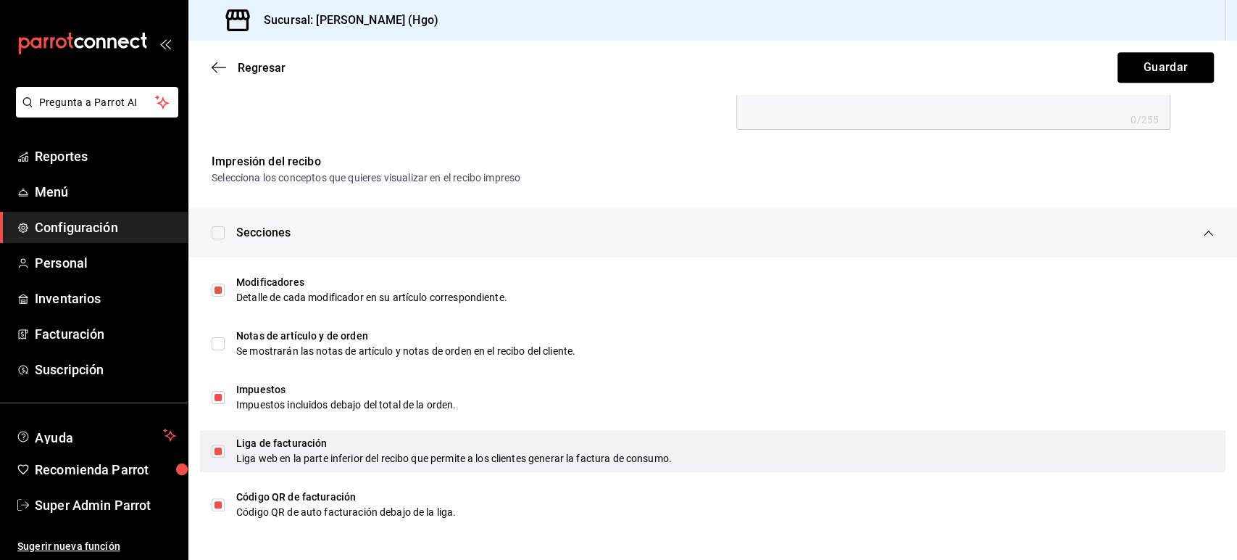
click at [329, 454] on div "Liga web en la parte inferior del recibo que permite a los clientes generar la …" at bounding box center [725, 458] width 978 height 15
type textarea "x"
checkbox input "false"
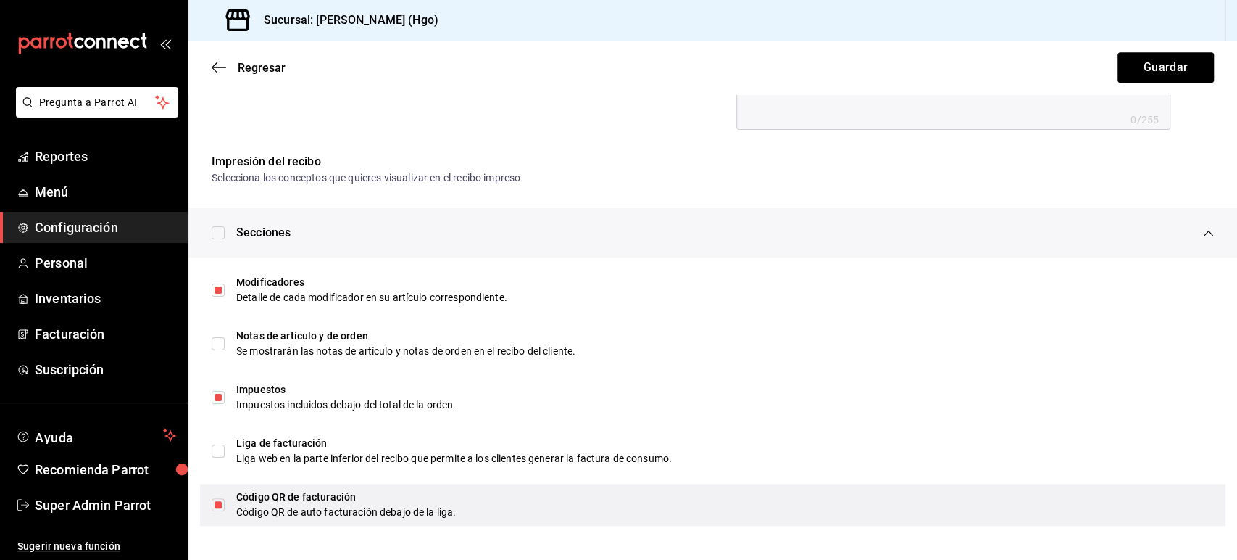
click at [306, 491] on div "Código QR de facturación" at bounding box center [725, 496] width 978 height 15
type textarea "x"
checkbox input "false"
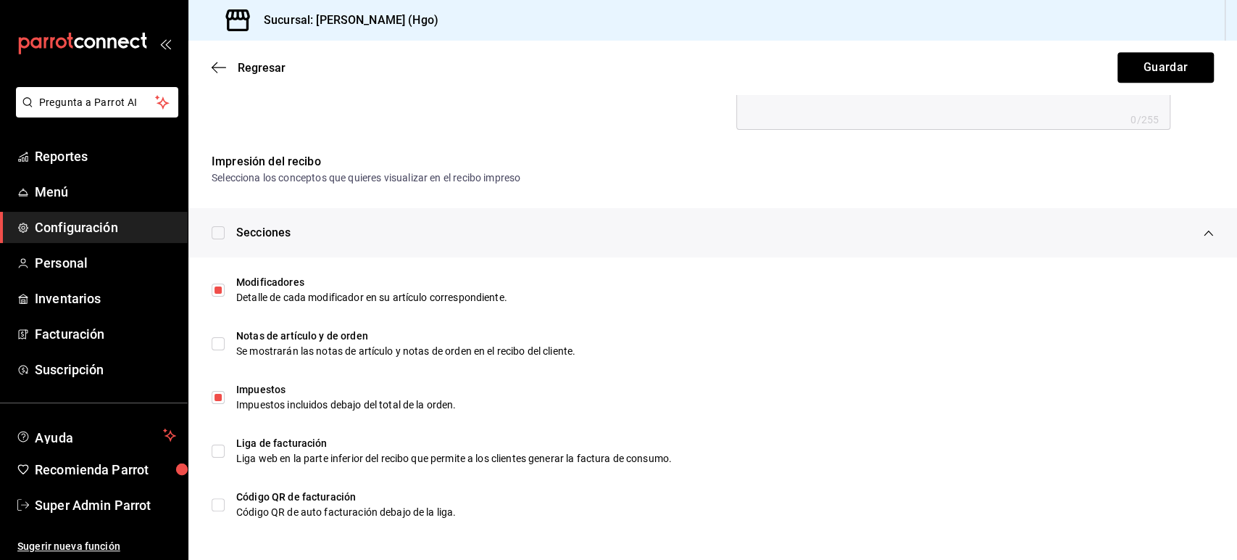
click at [79, 228] on span "Configuración" at bounding box center [105, 227] width 141 height 20
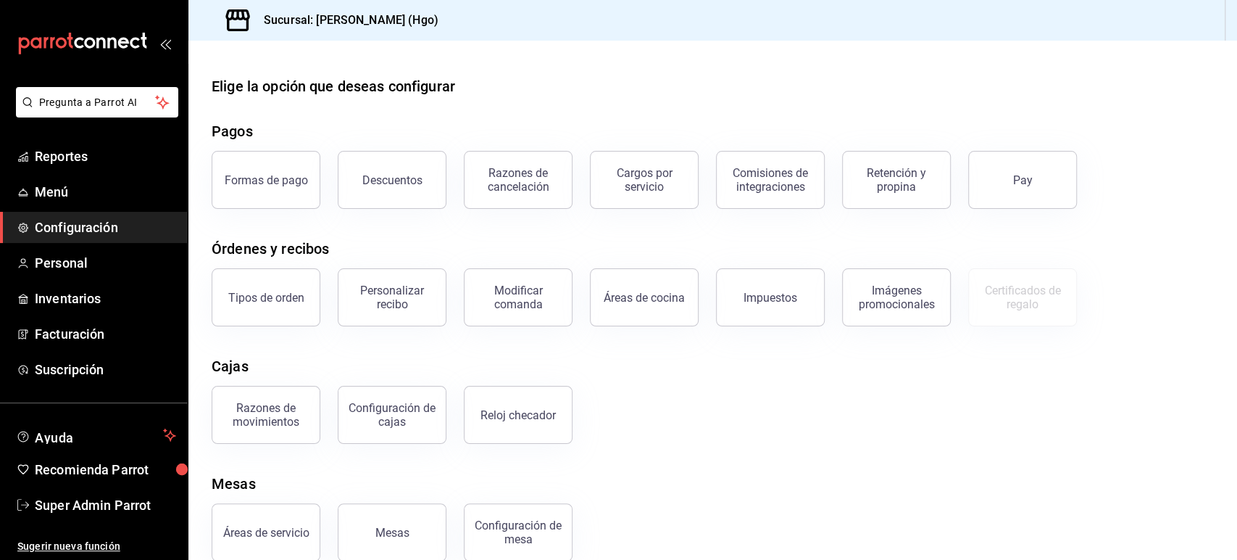
click at [506, 364] on div "Cajas" at bounding box center [713, 366] width 1002 height 22
click at [412, 304] on div "Personalizar recibo" at bounding box center [392, 297] width 90 height 28
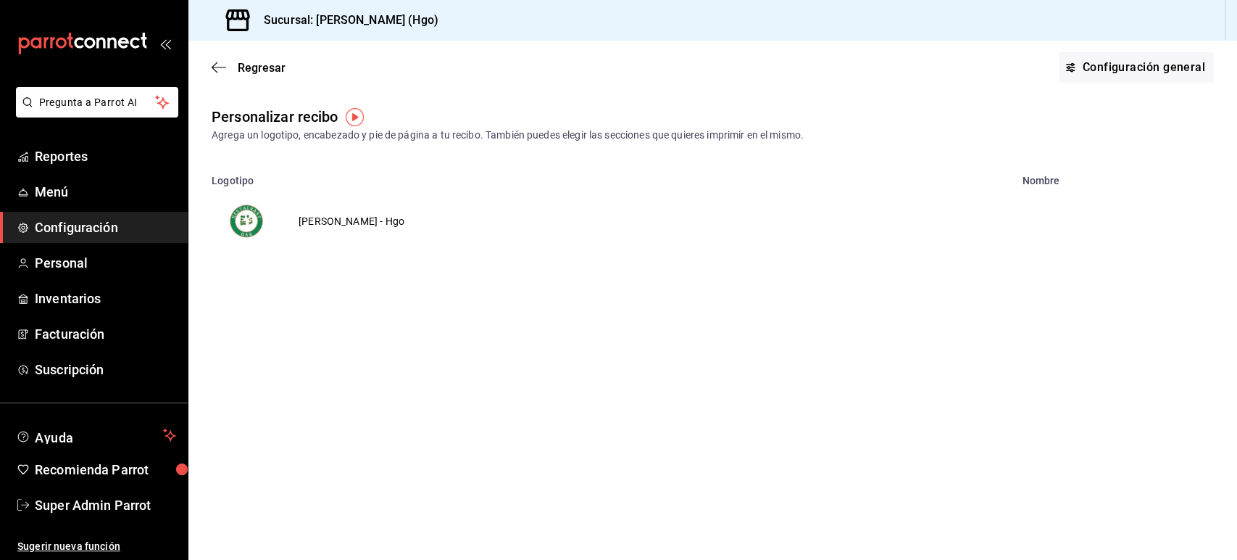
click at [337, 225] on td "Enrique's - Hgo" at bounding box center [351, 221] width 141 height 70
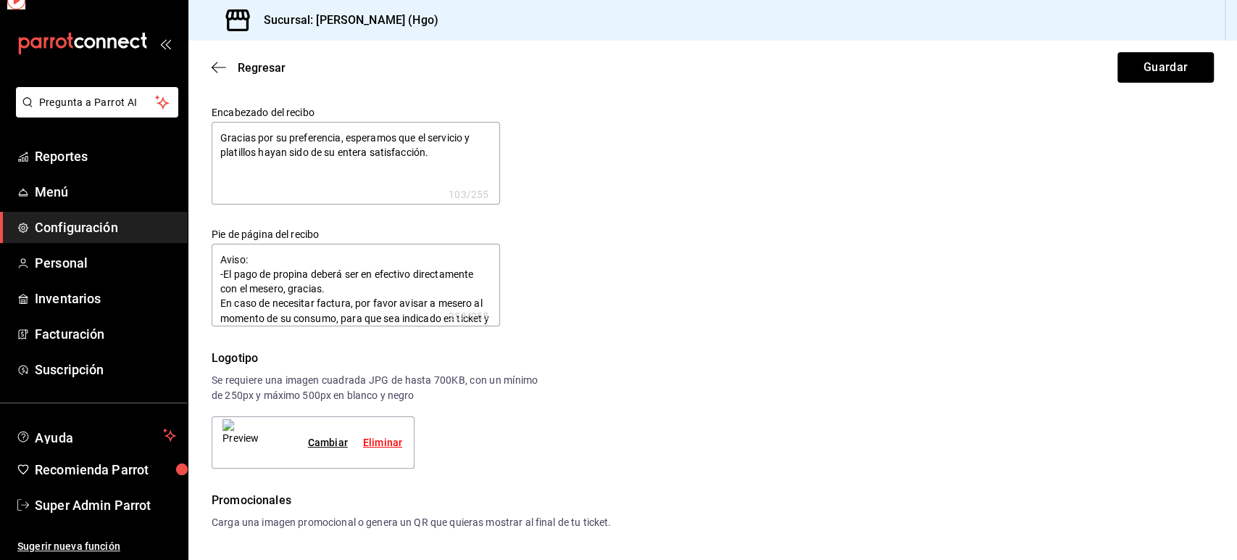
type textarea "x"
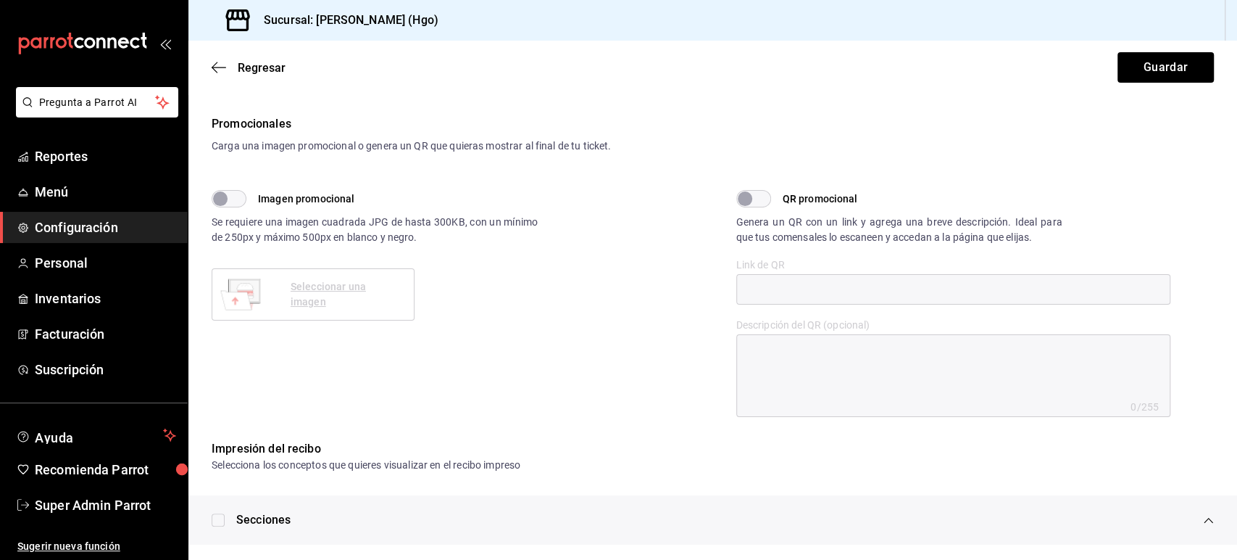
scroll to position [663, 0]
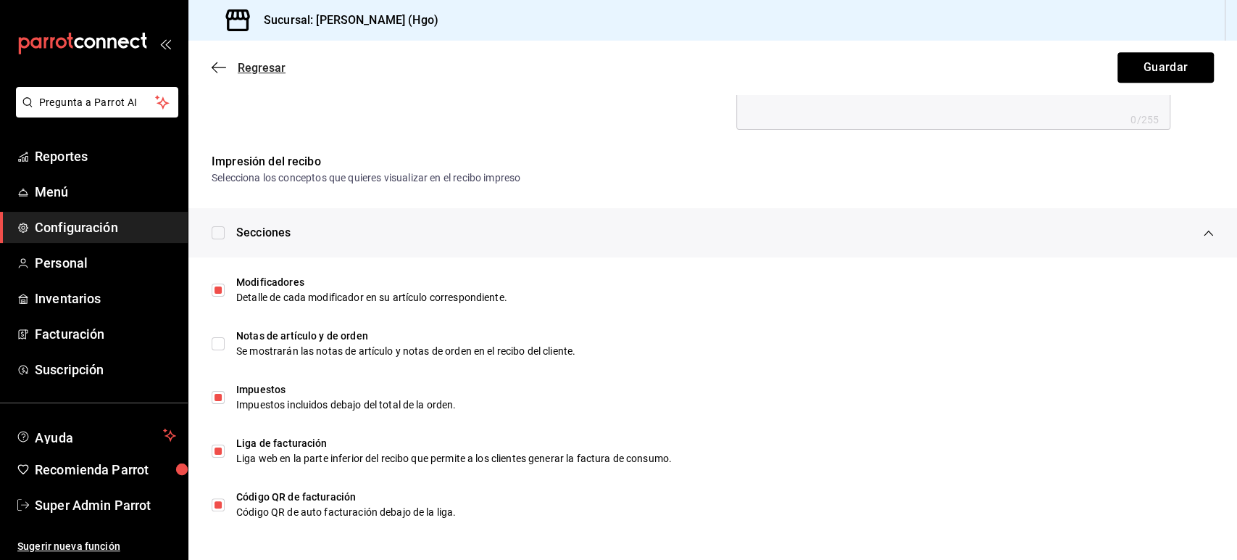
click at [221, 68] on icon "button" at bounding box center [219, 67] width 14 height 13
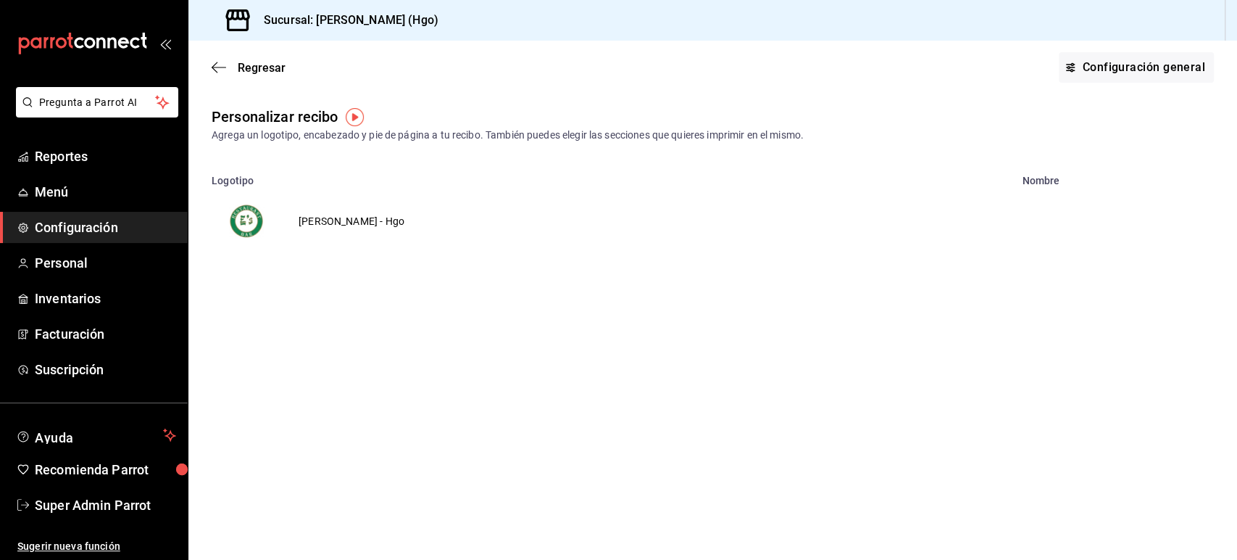
click at [325, 228] on td "Enrique's - Hgo" at bounding box center [351, 221] width 141 height 70
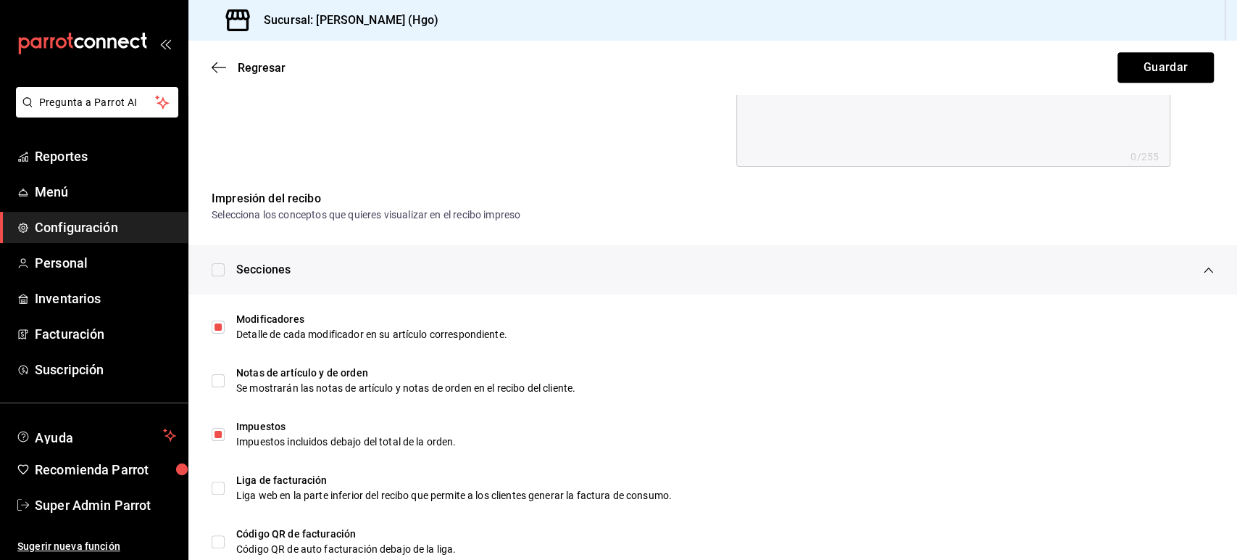
scroll to position [663, 0]
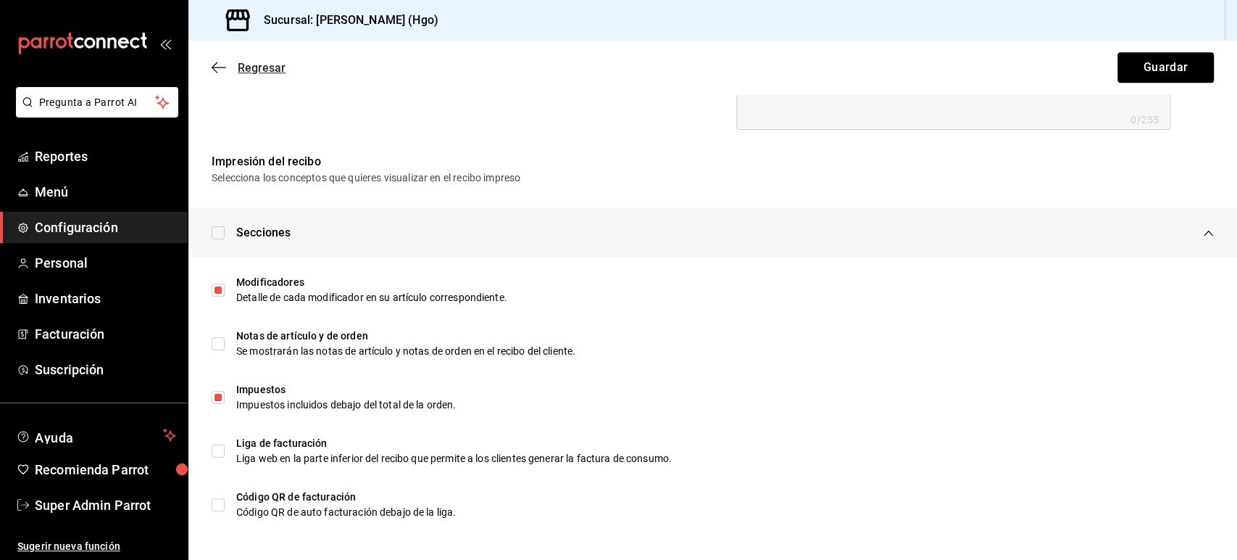
click at [224, 71] on icon "button" at bounding box center [219, 67] width 14 height 13
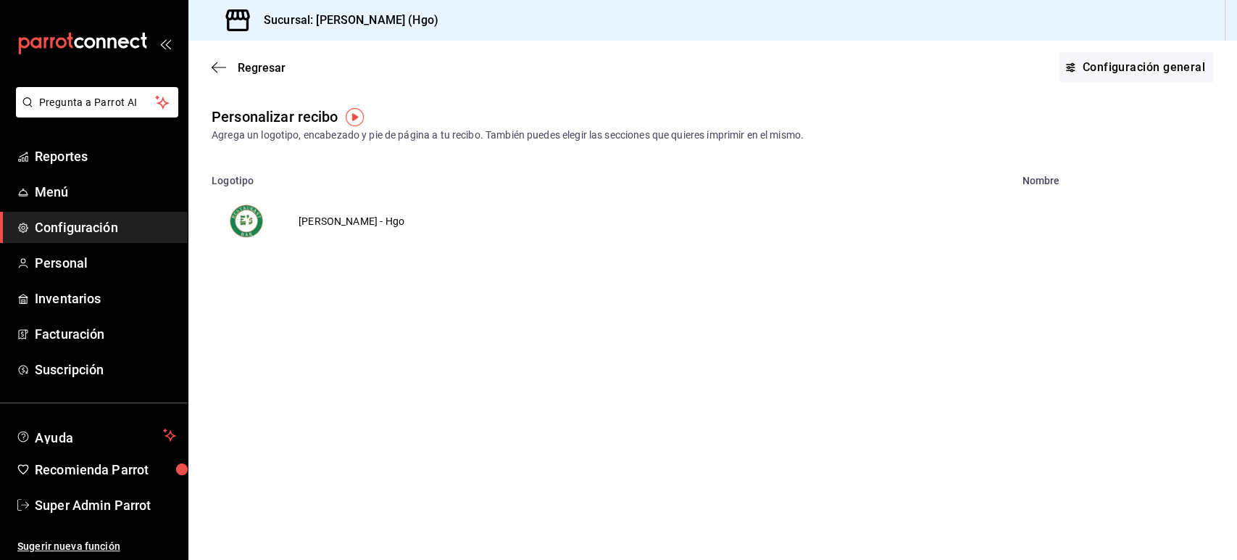
click at [84, 231] on span "Configuración" at bounding box center [105, 227] width 141 height 20
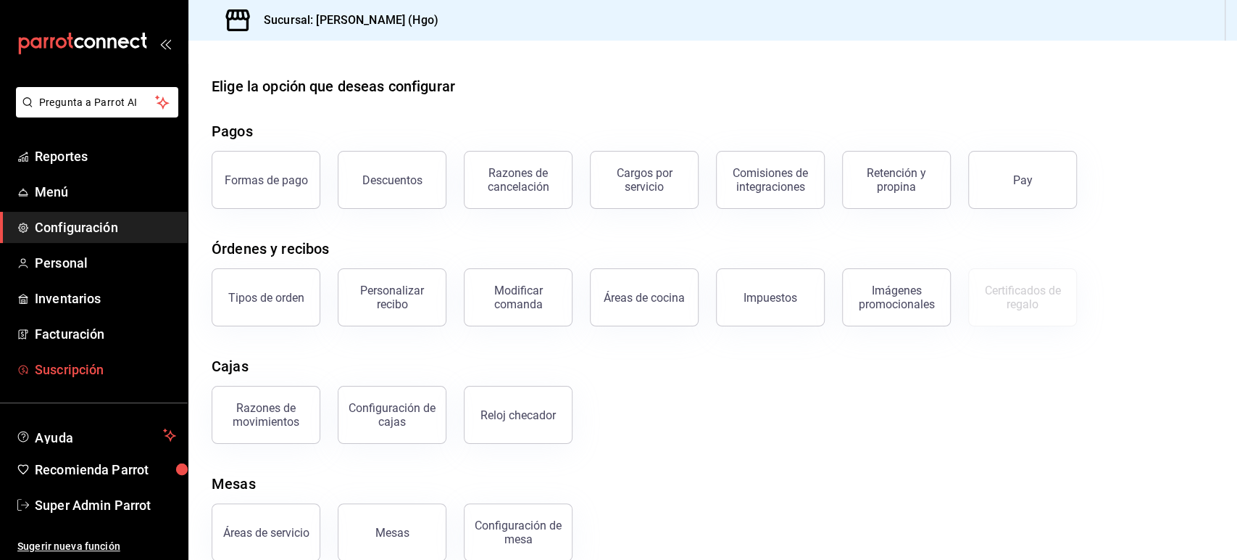
click at [84, 375] on span "Suscripción" at bounding box center [105, 370] width 141 height 20
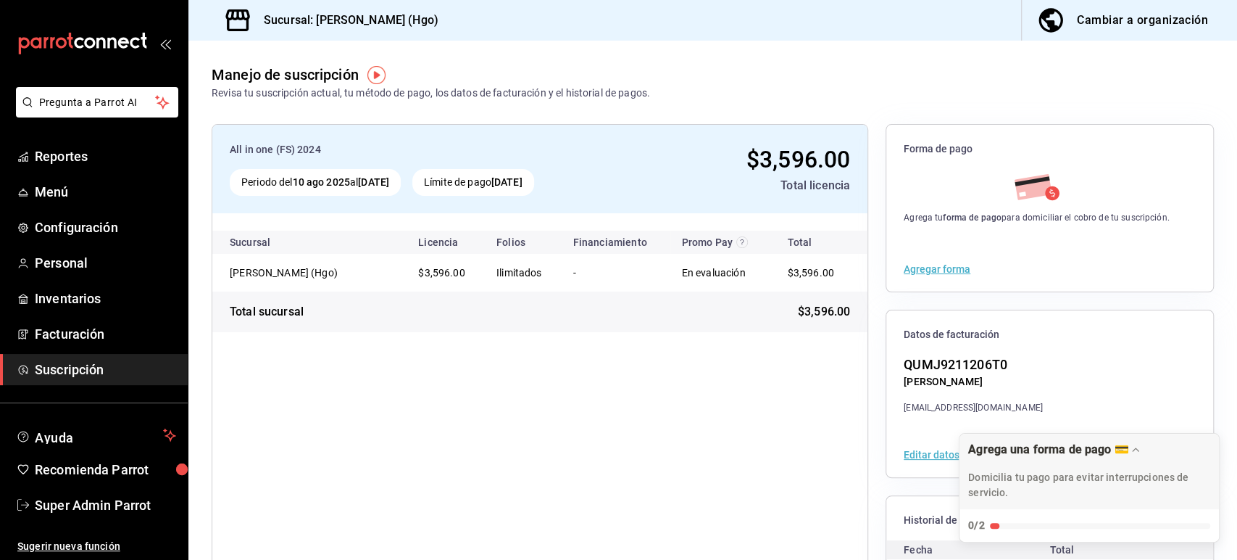
click at [390, 400] on div "All in one (FS) 2024 Periodo del 10 ago 2025 al 10 sep 2025 Límite de pago 10 s…" at bounding box center [540, 393] width 657 height 539
click at [75, 329] on span "Facturación" at bounding box center [105, 334] width 141 height 20
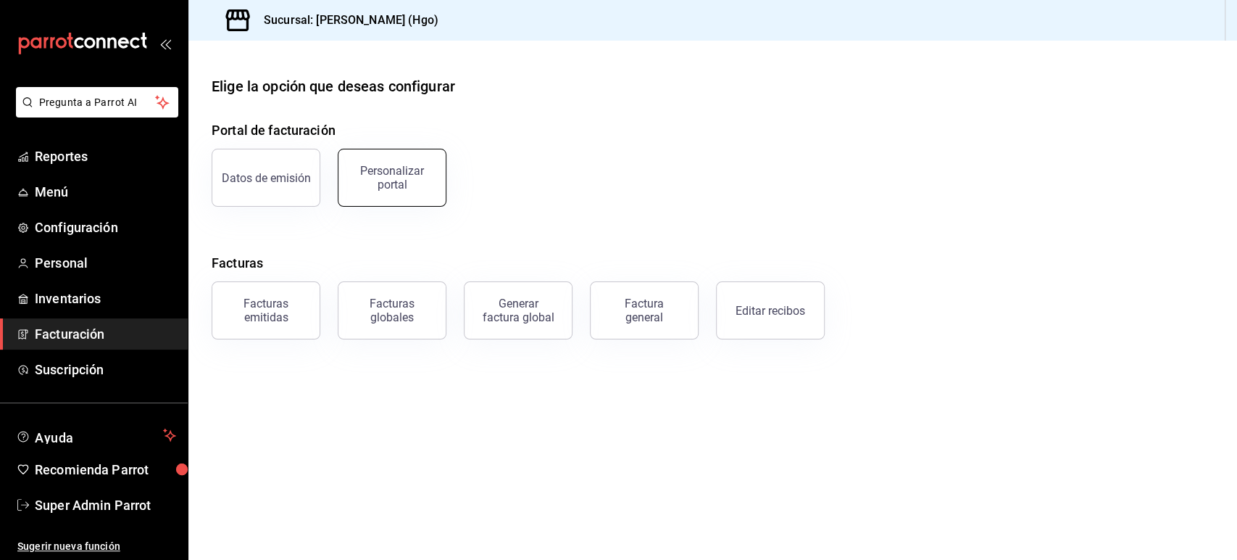
click at [400, 184] on div "Personalizar portal" at bounding box center [392, 178] width 90 height 28
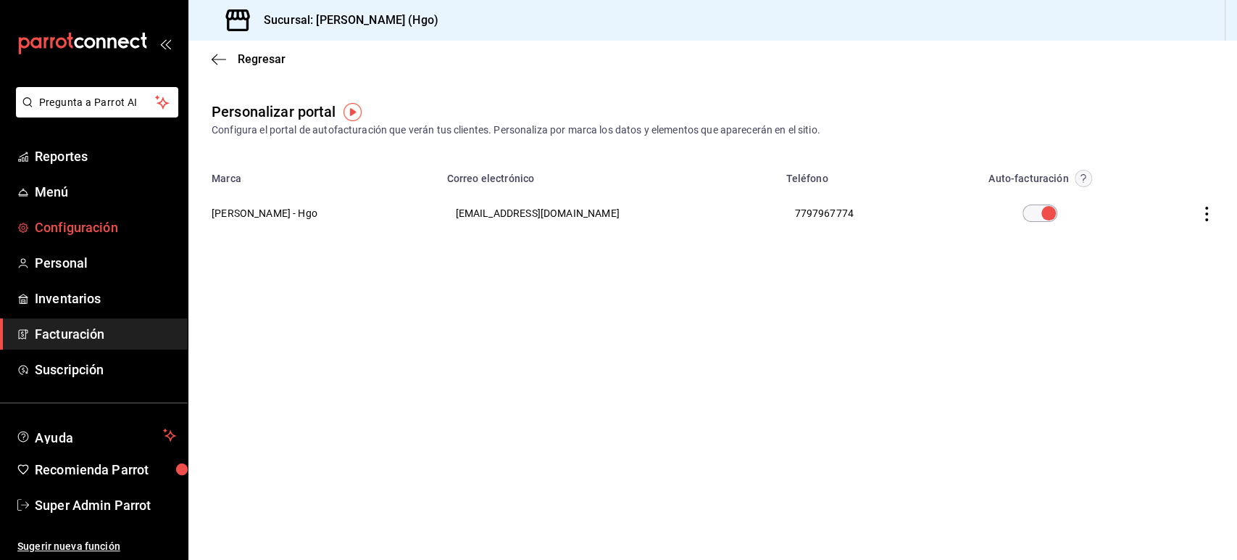
click at [71, 226] on span "Configuración" at bounding box center [105, 227] width 141 height 20
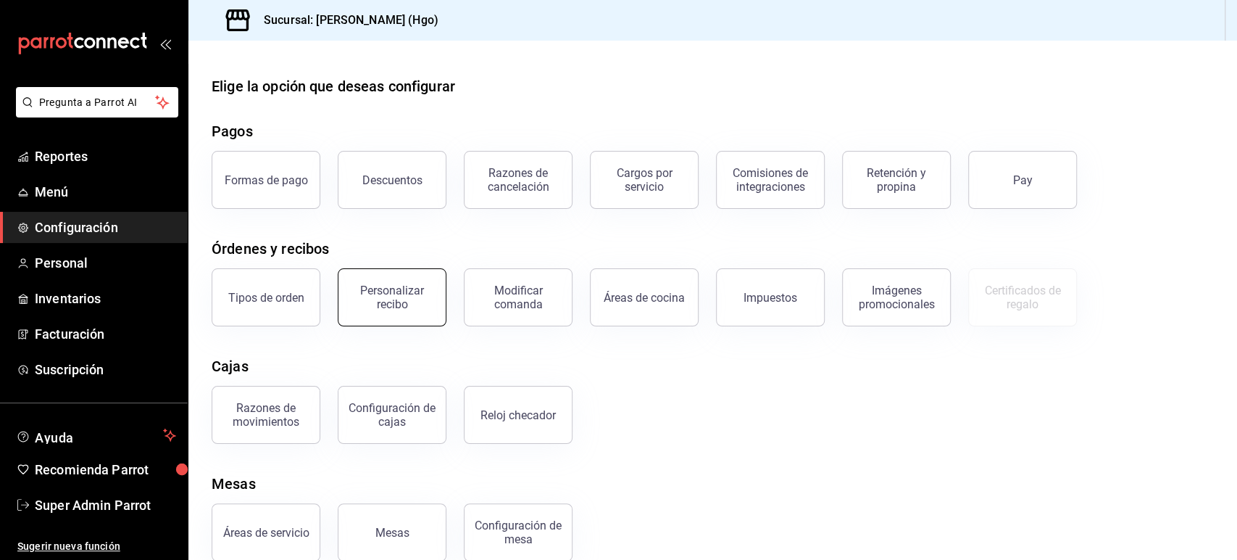
click at [400, 312] on button "Personalizar recibo" at bounding box center [392, 297] width 109 height 58
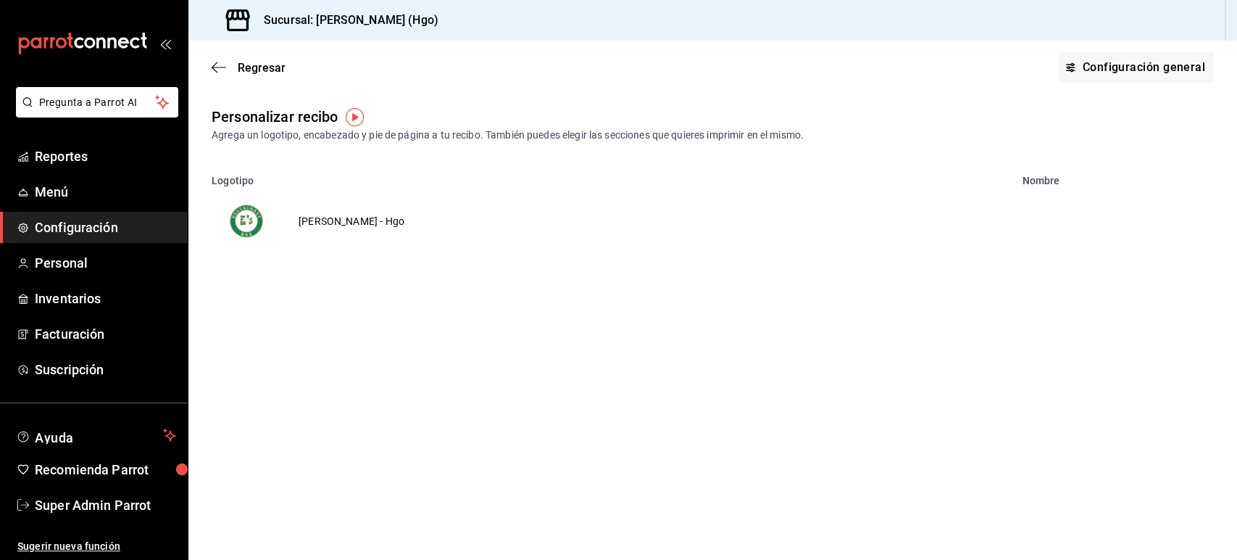
click at [343, 223] on td "Enrique's - Hgo" at bounding box center [351, 221] width 141 height 70
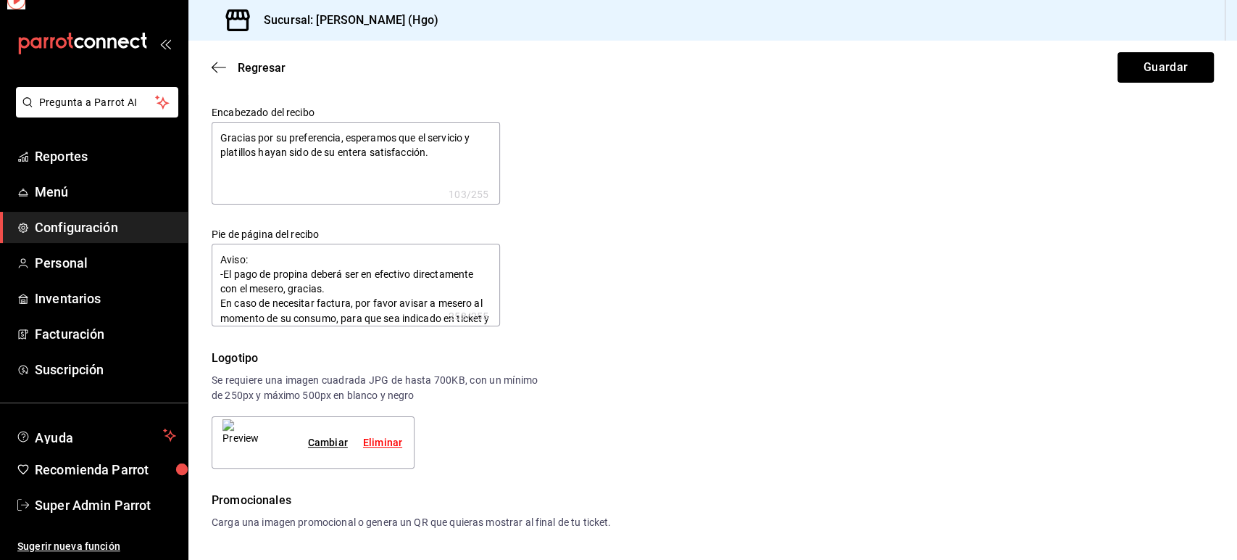
type textarea "x"
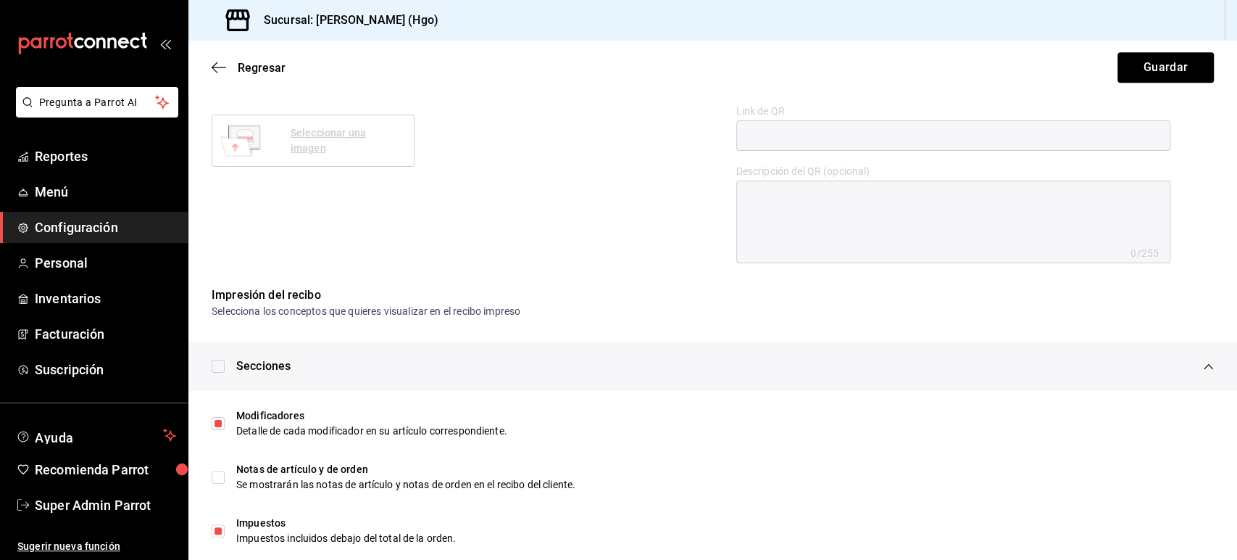
scroll to position [663, 0]
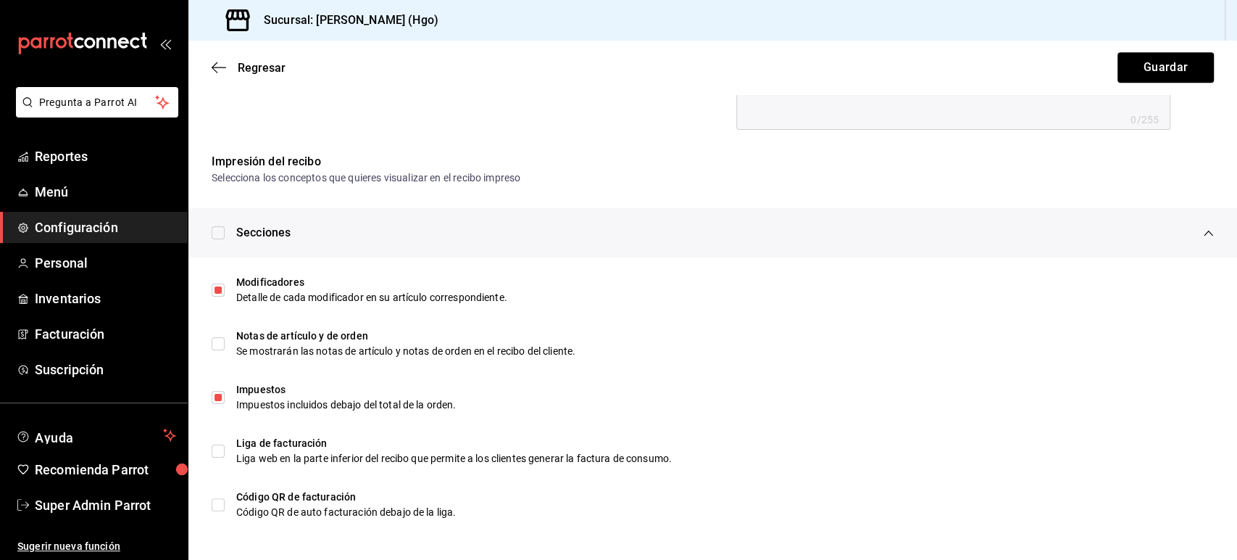
click at [215, 68] on icon "button" at bounding box center [219, 67] width 14 height 13
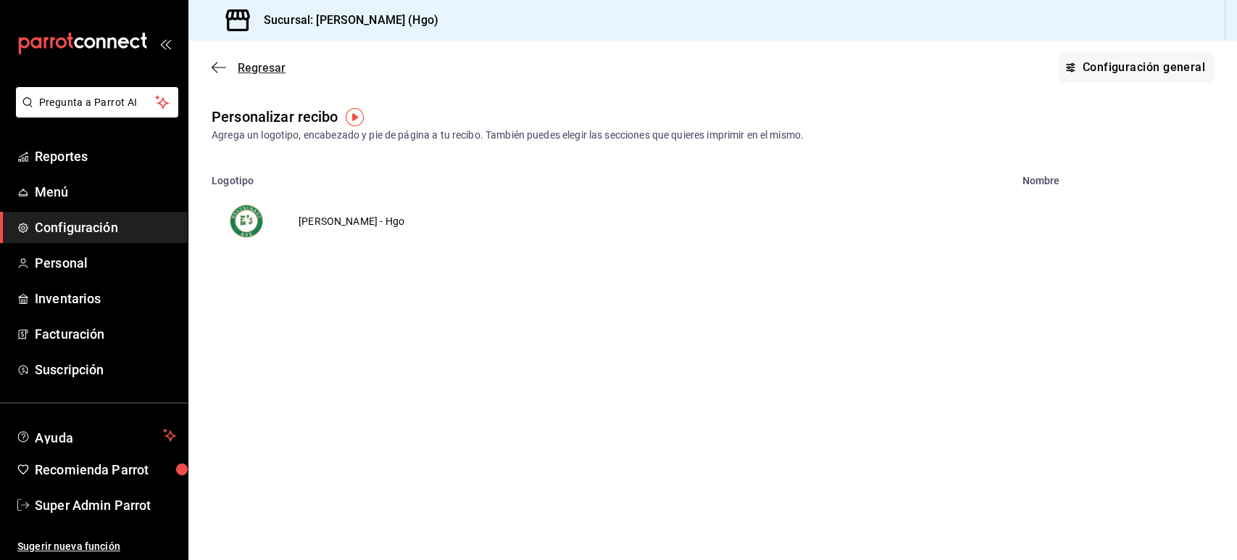
click at [215, 68] on icon "button" at bounding box center [219, 67] width 14 height 13
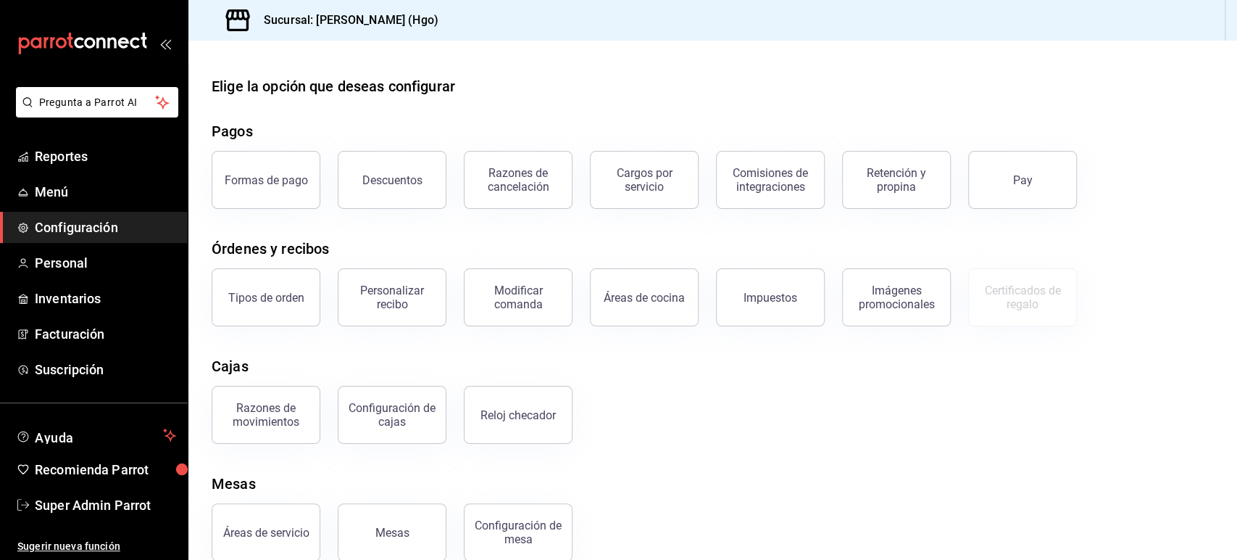
click at [413, 352] on div "Elige la opción que deseas configurar Pagos Formas de pago Descuentos Razones d…" at bounding box center [712, 318] width 1049 height 486
click at [472, 342] on div "Elige la opción que deseas configurar Pagos Formas de pago Descuentos Razones d…" at bounding box center [712, 318] width 1049 height 486
